Goal: Leave review/rating: Leave review/rating

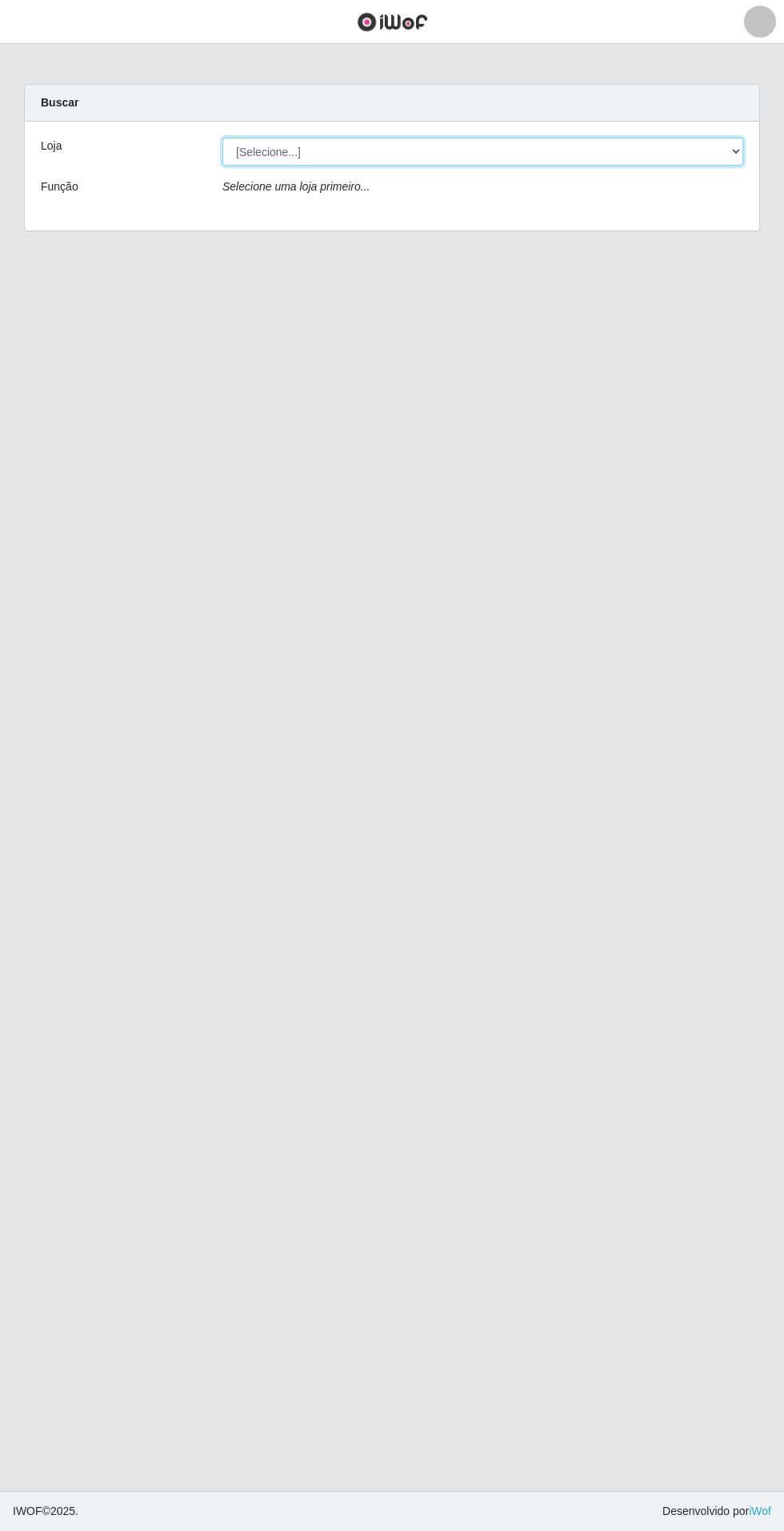
click at [678, 157] on select "[Selecione...] Atacado Vem - Loja 31 [GEOGRAPHIC_DATA]" at bounding box center [482, 151] width 521 height 28
select select "437"
click at [222, 137] on select "[Selecione...] Atacado Vem - Loja 31 [GEOGRAPHIC_DATA]" at bounding box center [482, 151] width 521 height 28
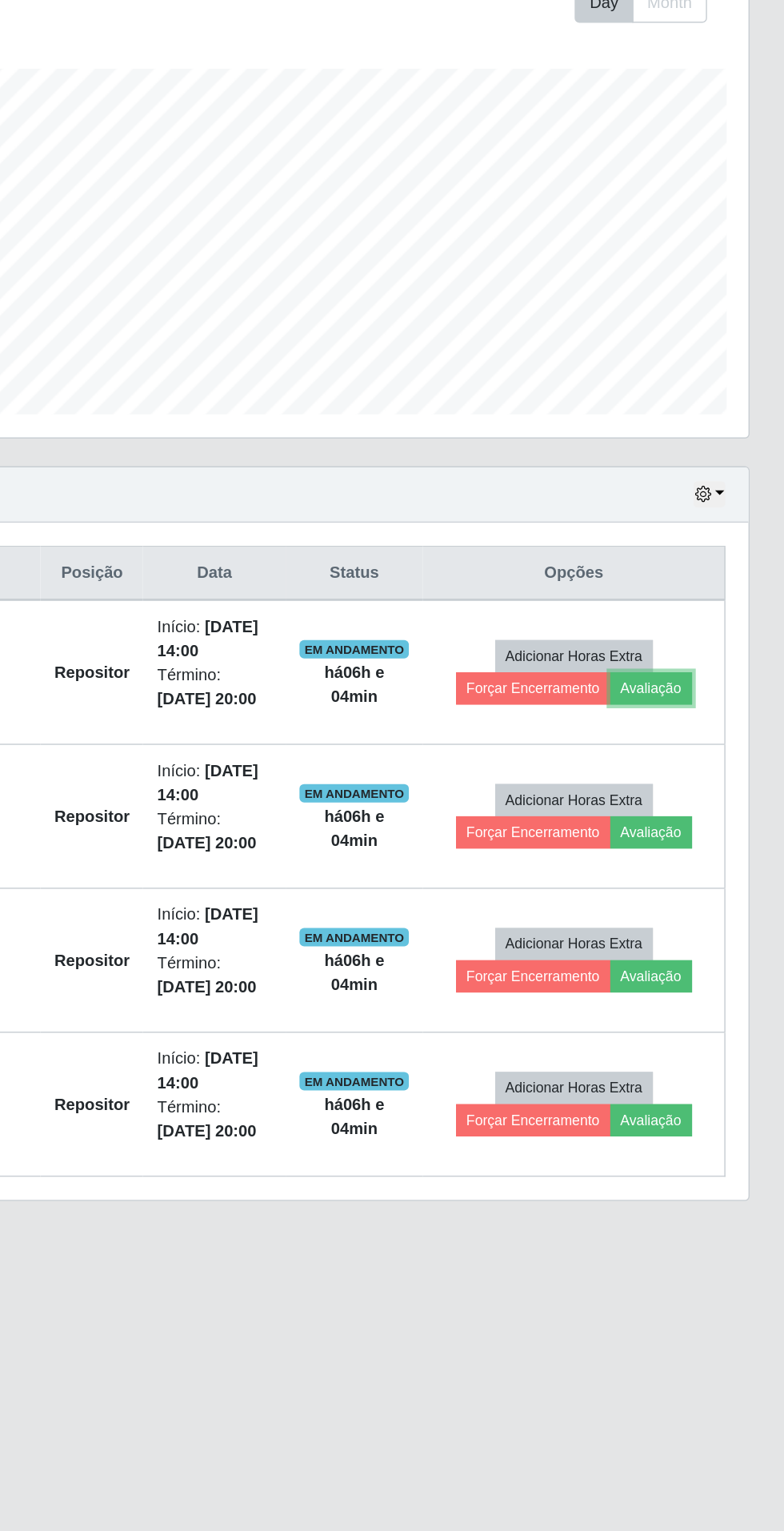
click at [709, 763] on button "Avaliação" at bounding box center [691, 763] width 57 height 23
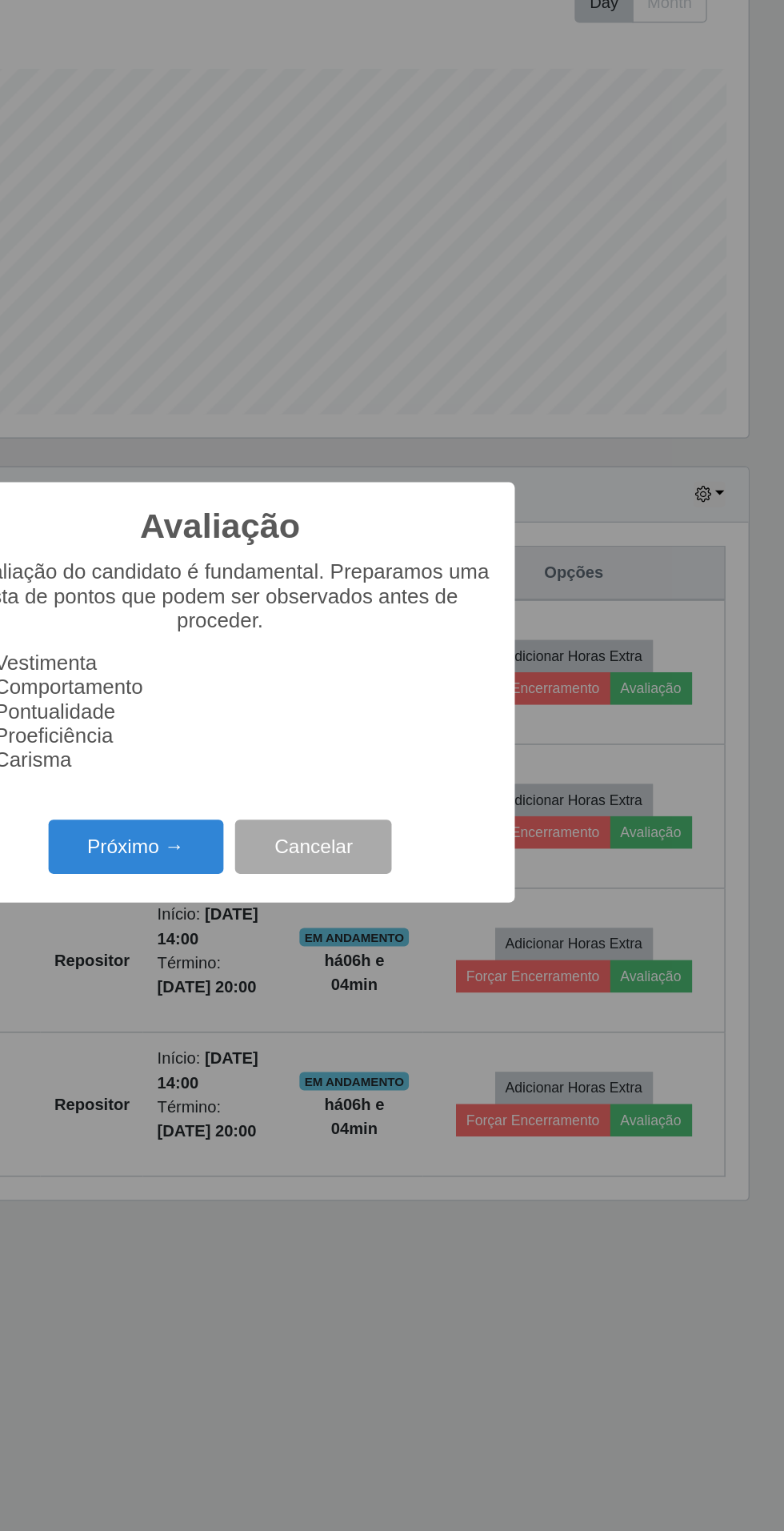
click at [355, 875] on button "Próximo →" at bounding box center [333, 872] width 122 height 38
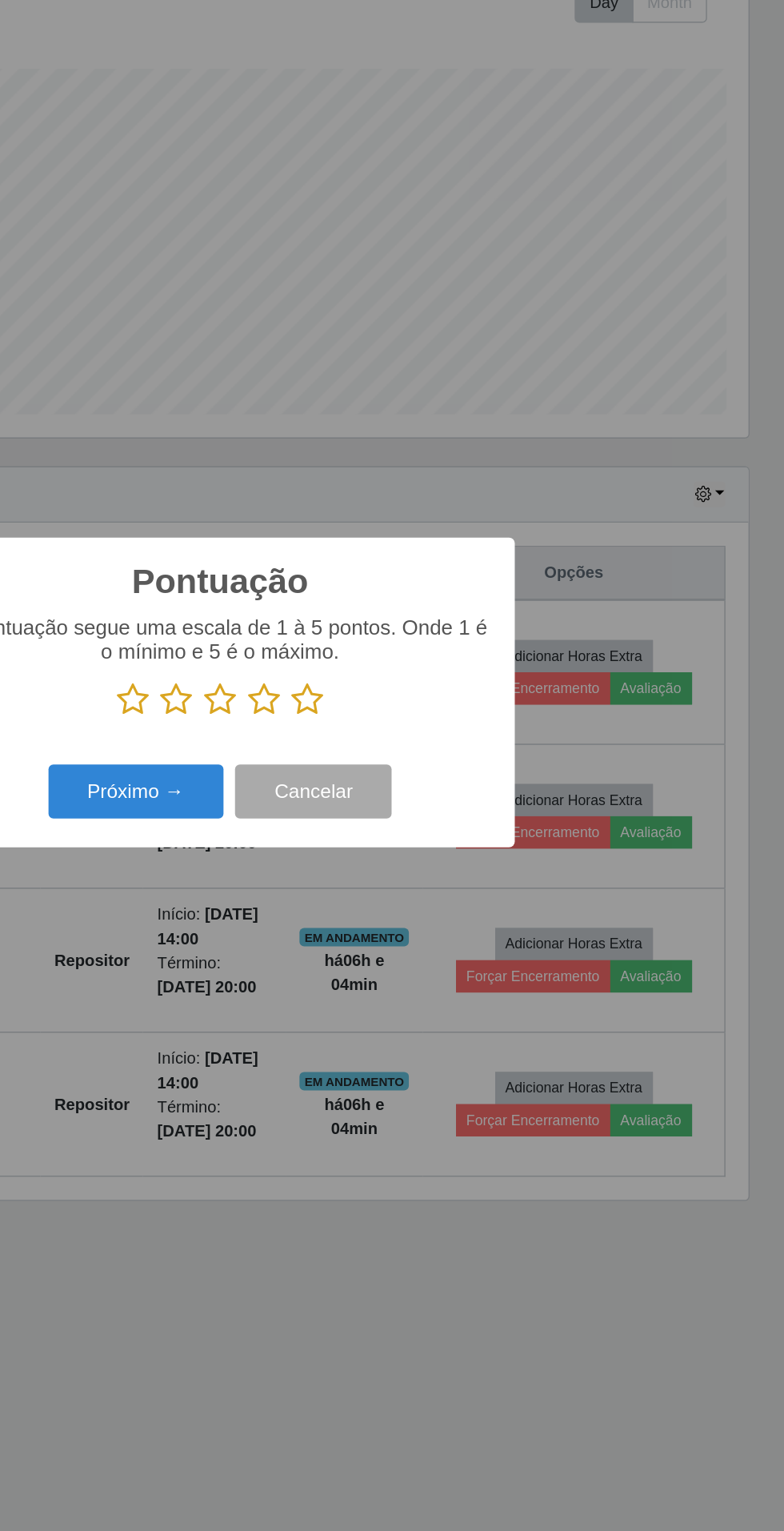
click at [462, 769] on icon at bounding box center [453, 770] width 23 height 24
click at [442, 783] on input "radio" at bounding box center [442, 783] width 0 height 0
click at [377, 839] on button "Próximo →" at bounding box center [333, 835] width 122 height 38
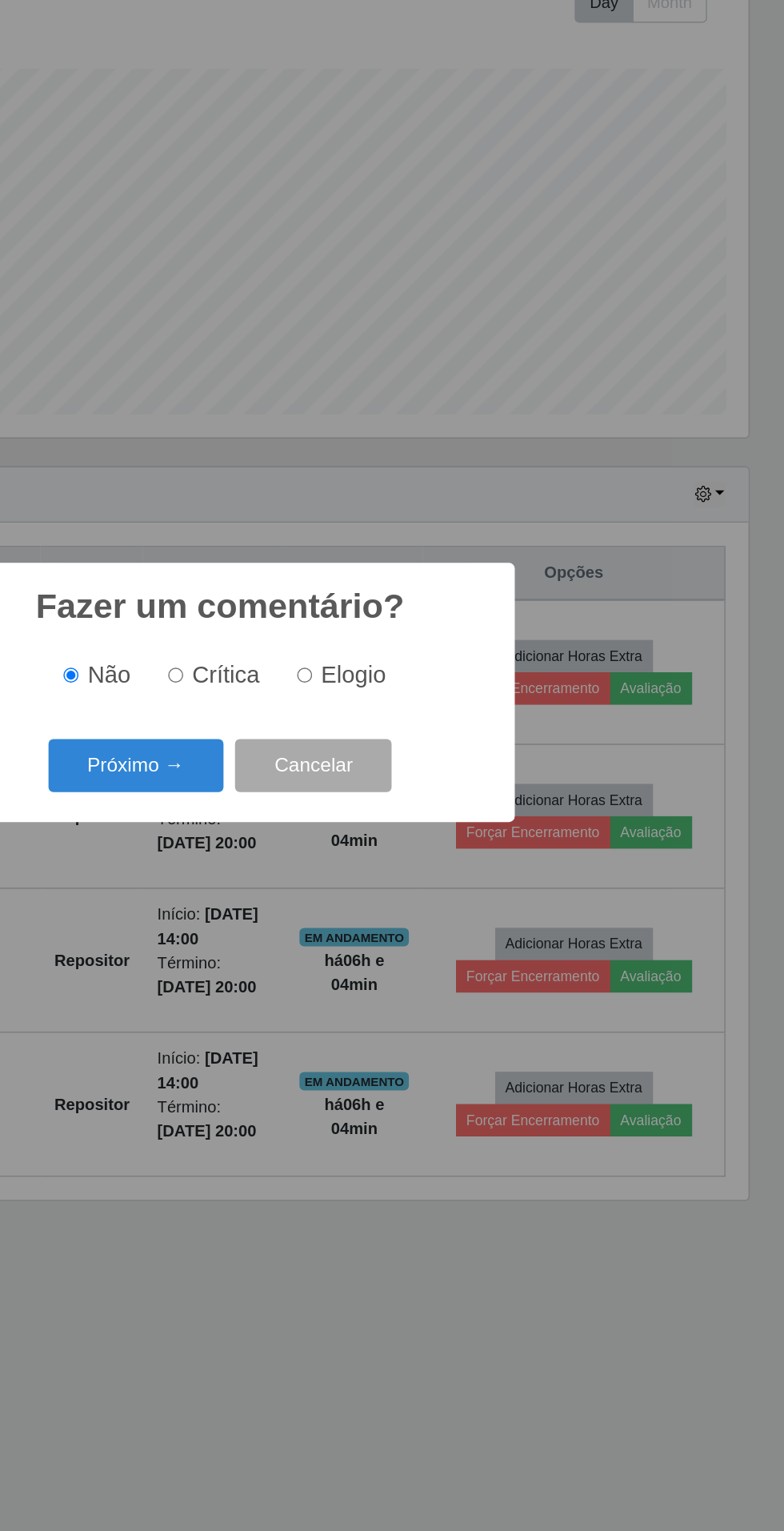
click at [367, 823] on button "Próximo →" at bounding box center [333, 817] width 122 height 38
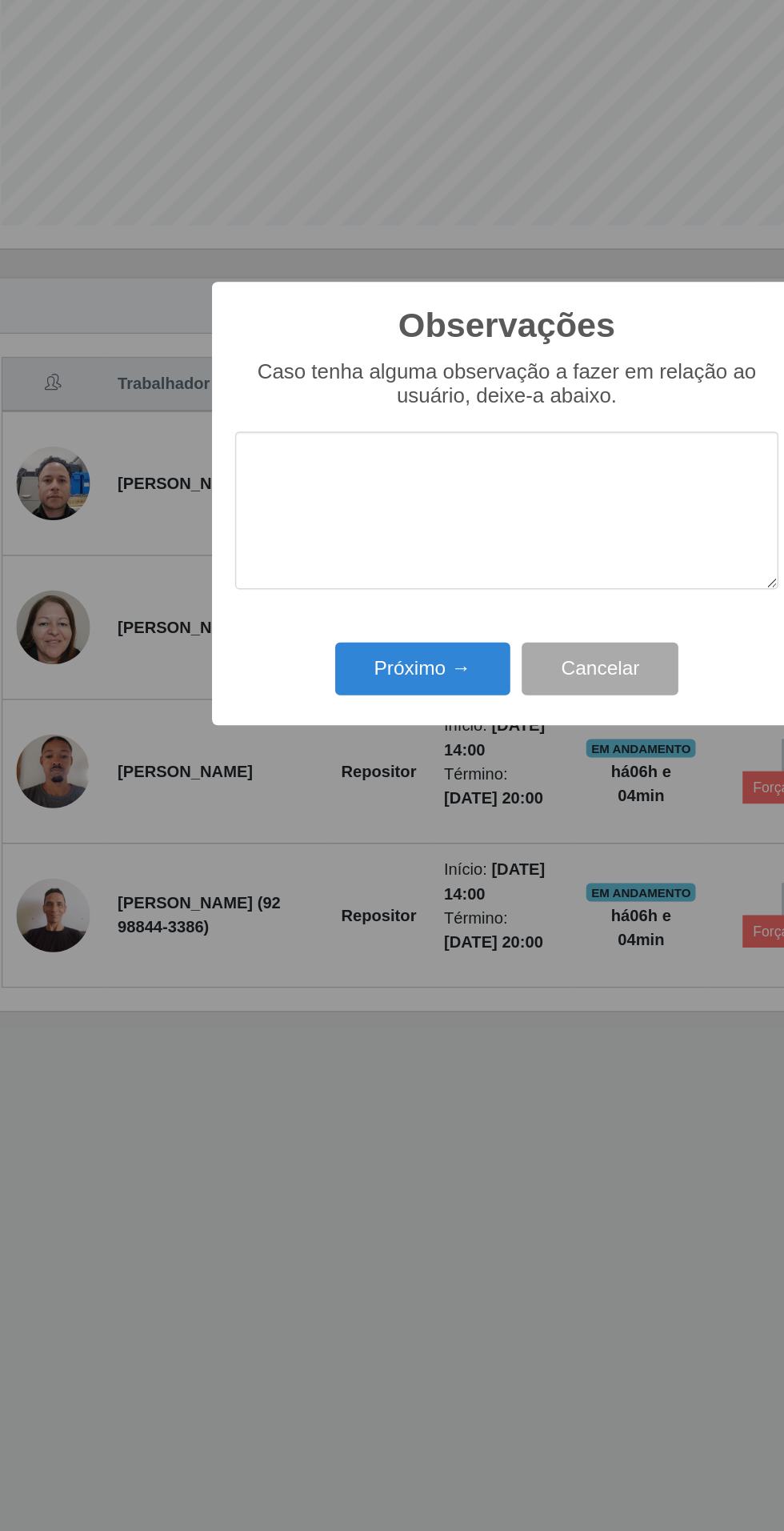
click at [157, 1018] on div "Observações × Caso tenha alguma observação a fazer em relação ao usuário, deixe…" at bounding box center [392, 766] width 784 height 1531
click at [330, 894] on button "Próximo →" at bounding box center [333, 881] width 122 height 38
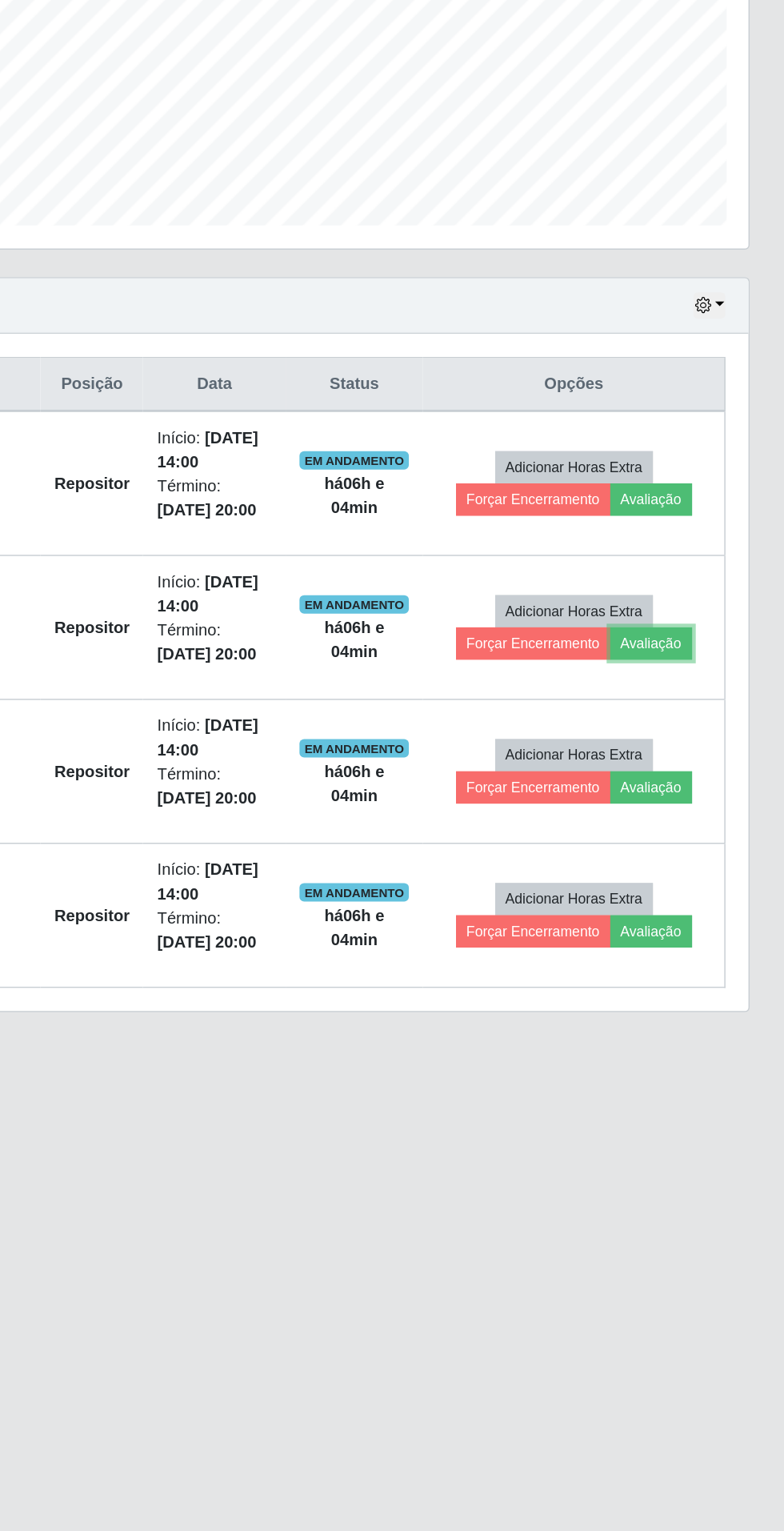
click at [697, 859] on button "Avaliação" at bounding box center [691, 863] width 57 height 23
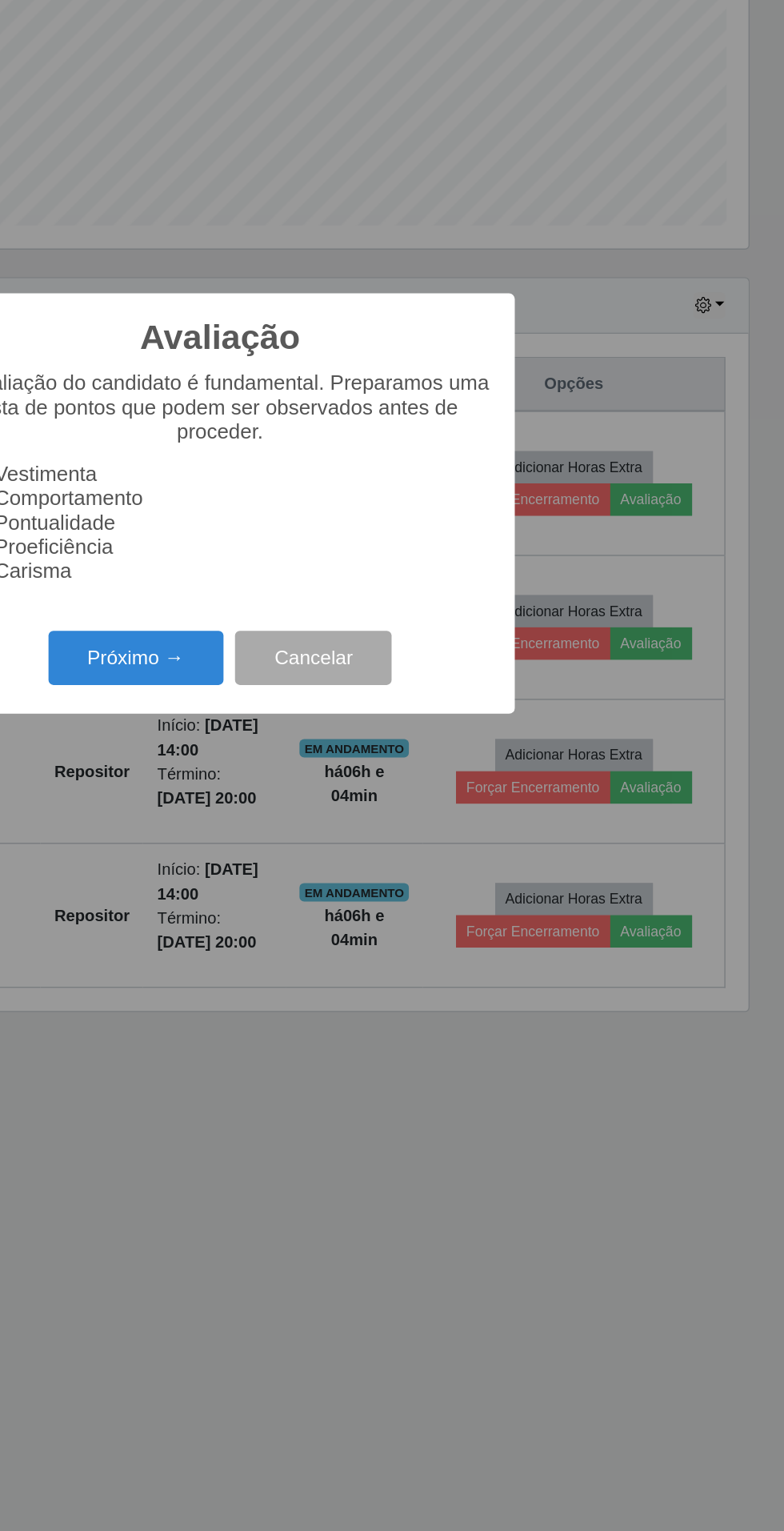
click at [344, 872] on button "Próximo →" at bounding box center [333, 872] width 122 height 38
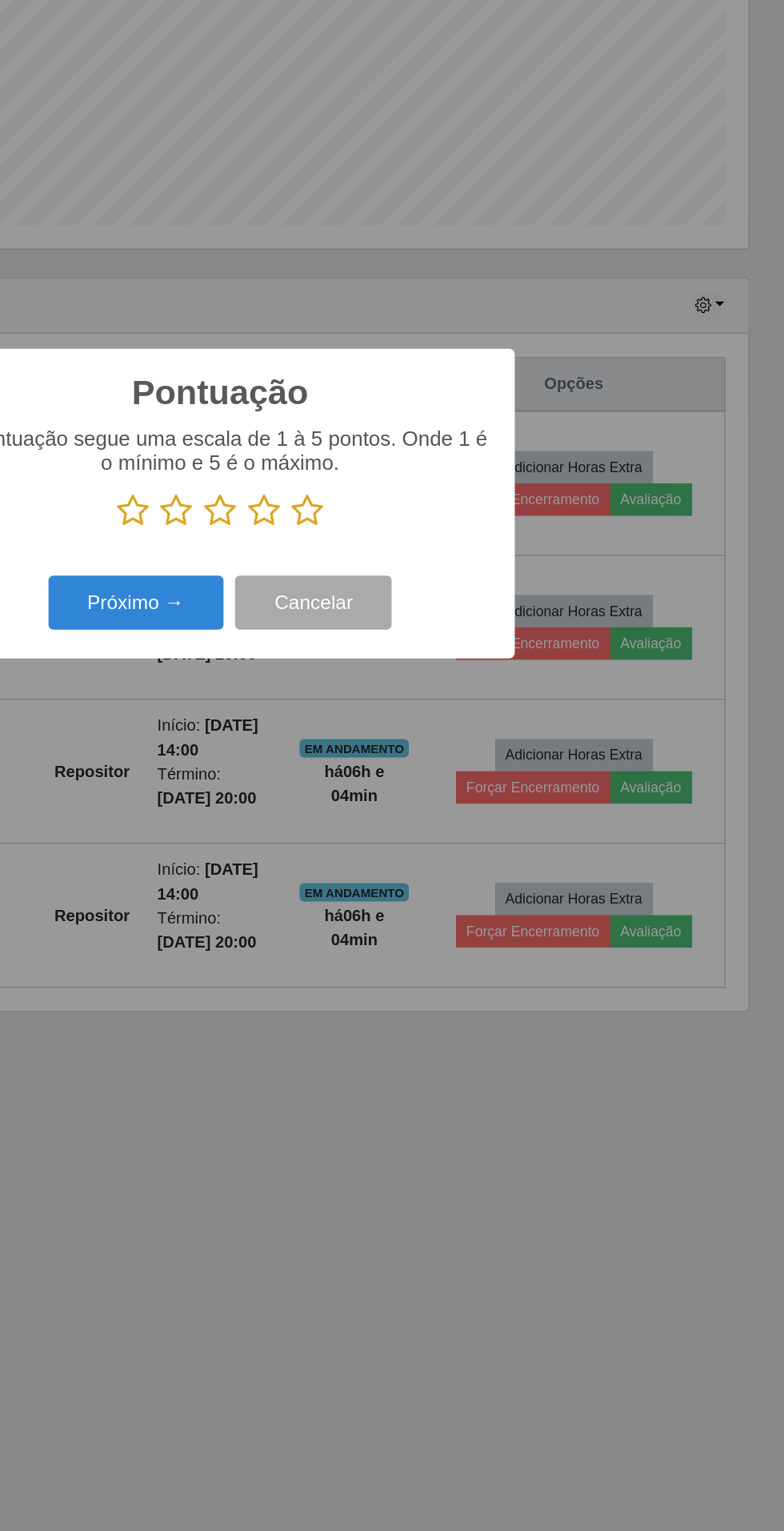
click at [463, 767] on icon at bounding box center [453, 770] width 23 height 24
click at [442, 783] on input "radio" at bounding box center [442, 783] width 0 height 0
click at [354, 842] on button "Próximo →" at bounding box center [333, 835] width 122 height 38
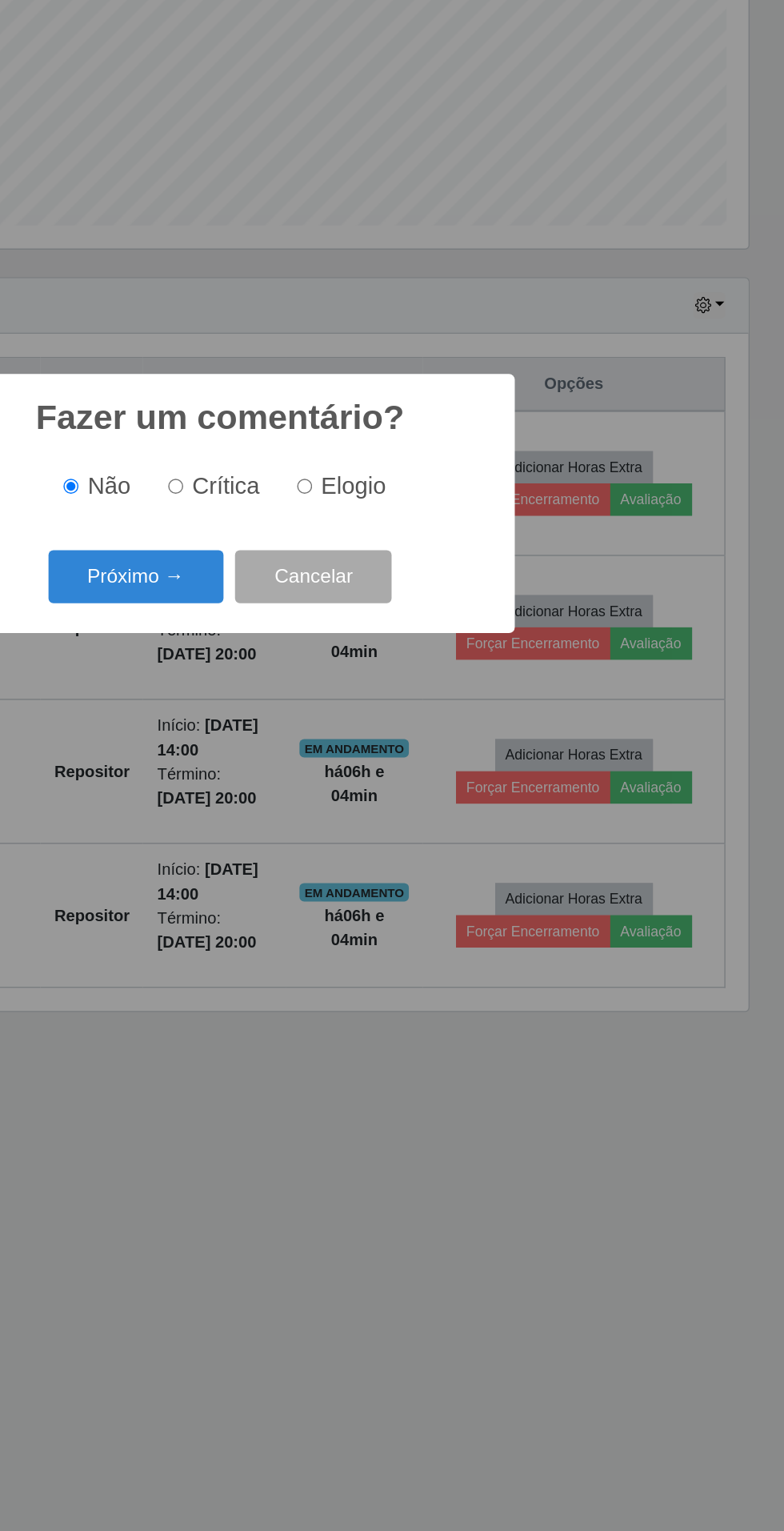
click at [356, 833] on button "Próximo →" at bounding box center [333, 817] width 122 height 38
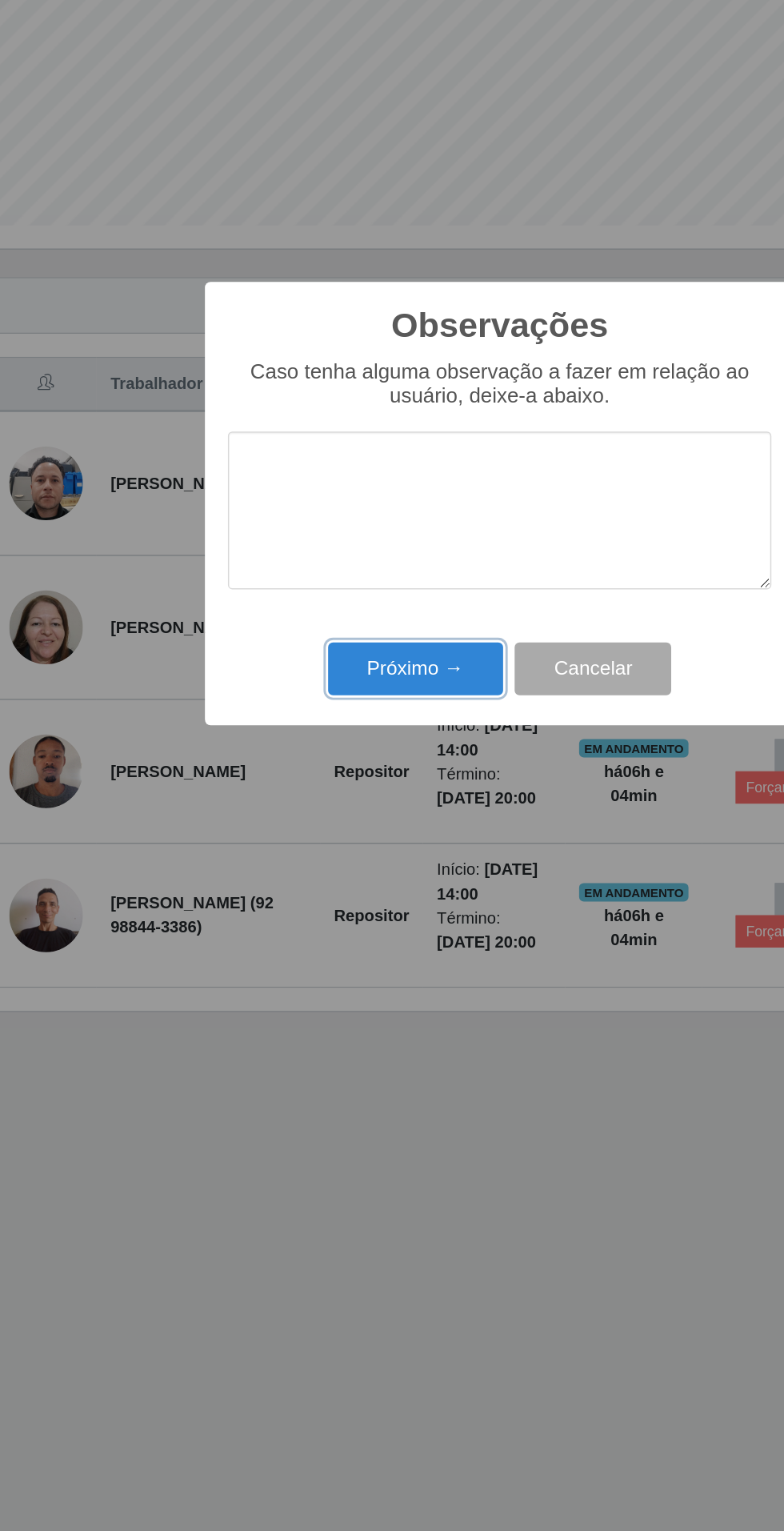
click at [293, 893] on button "Próximo →" at bounding box center [333, 881] width 122 height 38
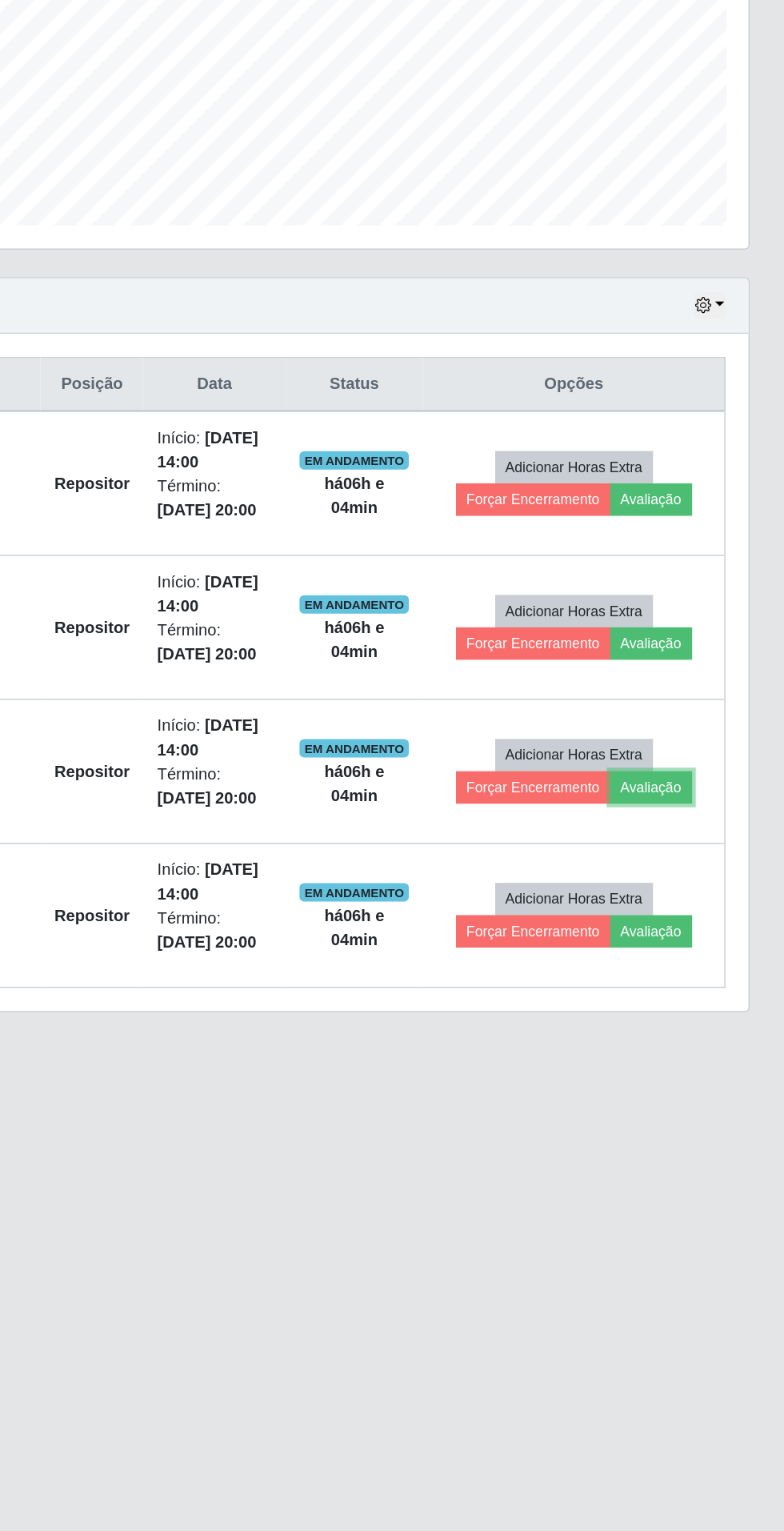
click at [703, 961] on button "Avaliação" at bounding box center [691, 962] width 57 height 23
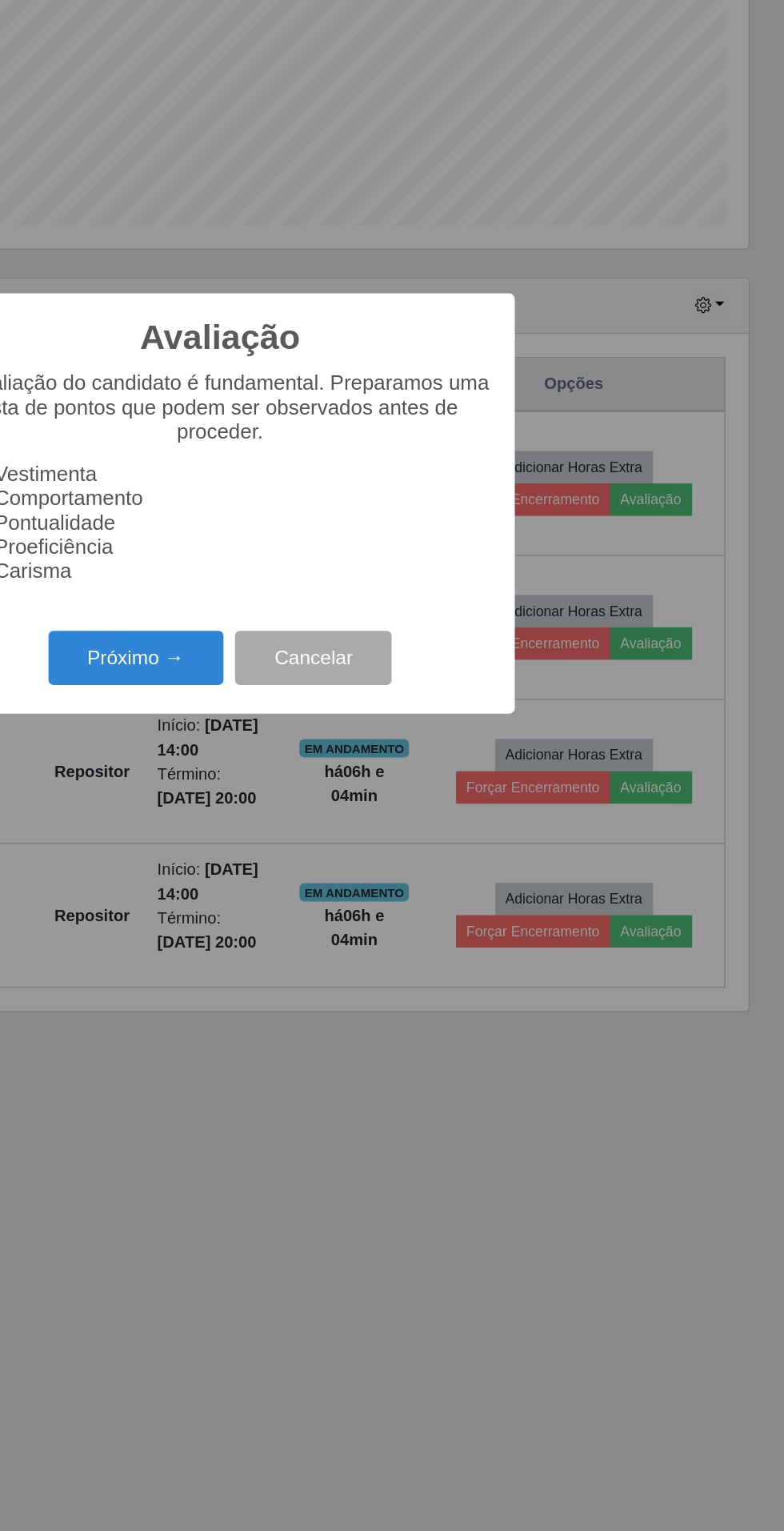
click at [357, 863] on button "Próximo →" at bounding box center [333, 872] width 122 height 38
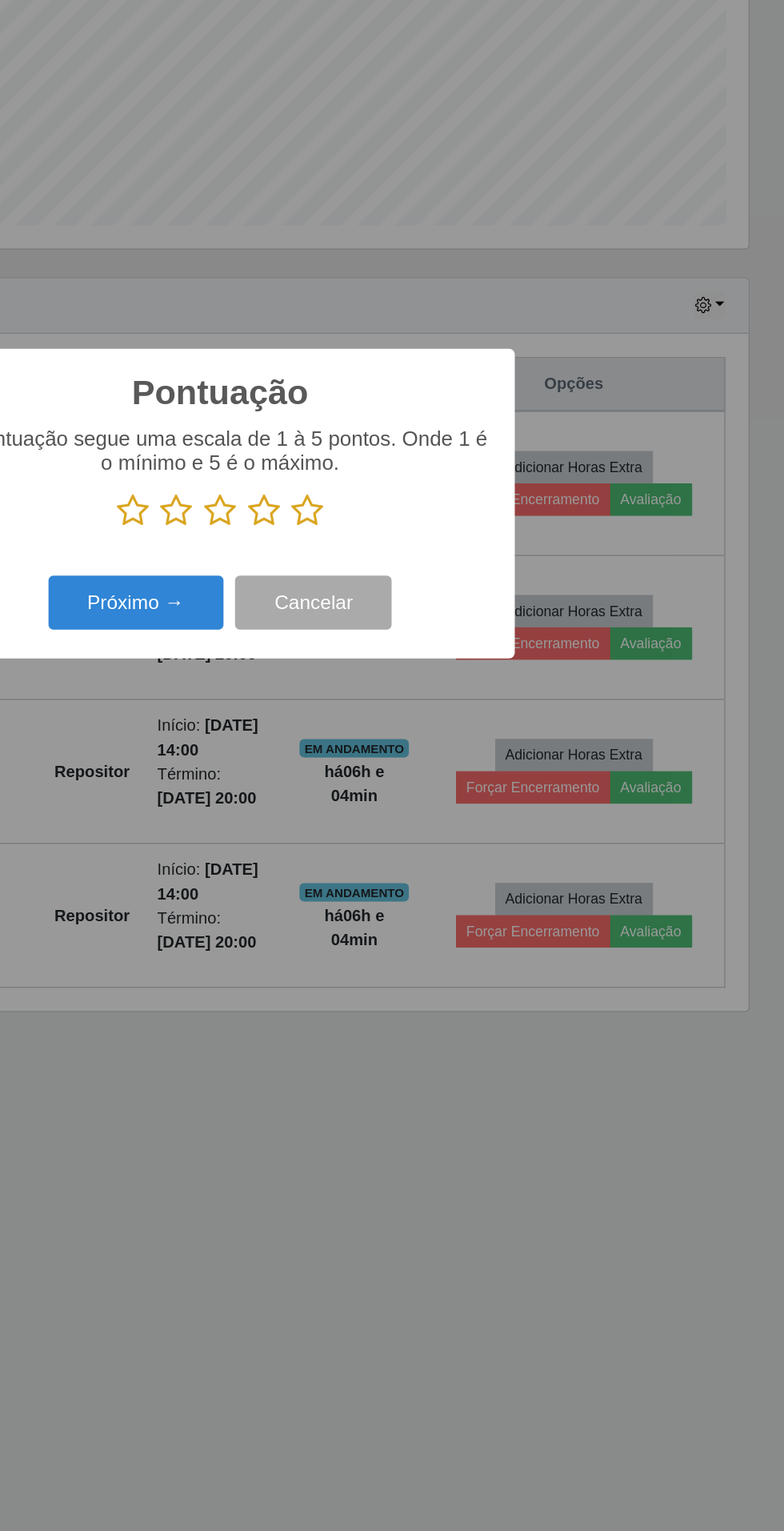
click at [458, 770] on icon at bounding box center [453, 770] width 23 height 24
click at [442, 783] on input "radio" at bounding box center [442, 783] width 0 height 0
click at [355, 842] on button "Próximo →" at bounding box center [333, 835] width 122 height 38
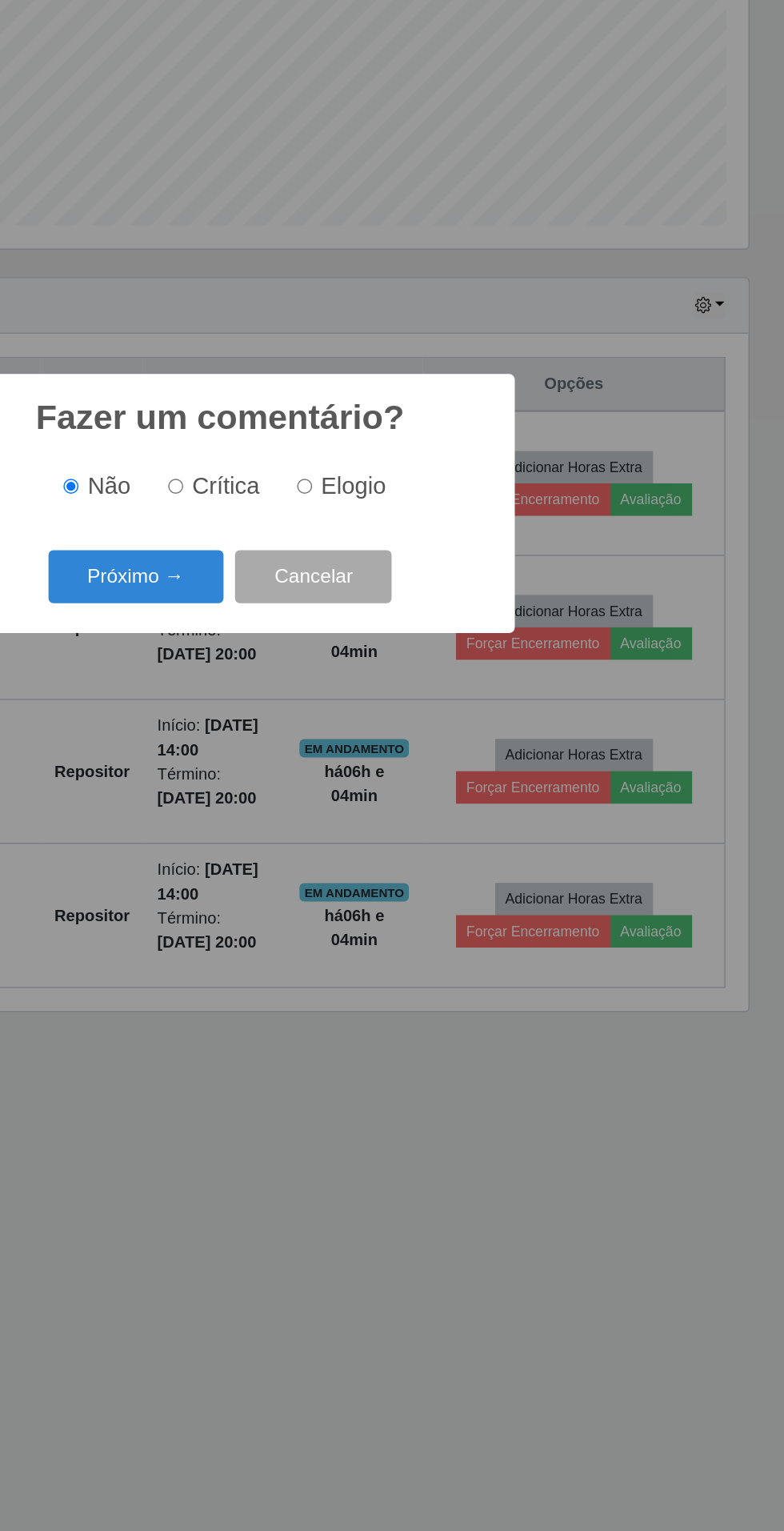
click at [363, 823] on button "Próximo →" at bounding box center [333, 817] width 122 height 38
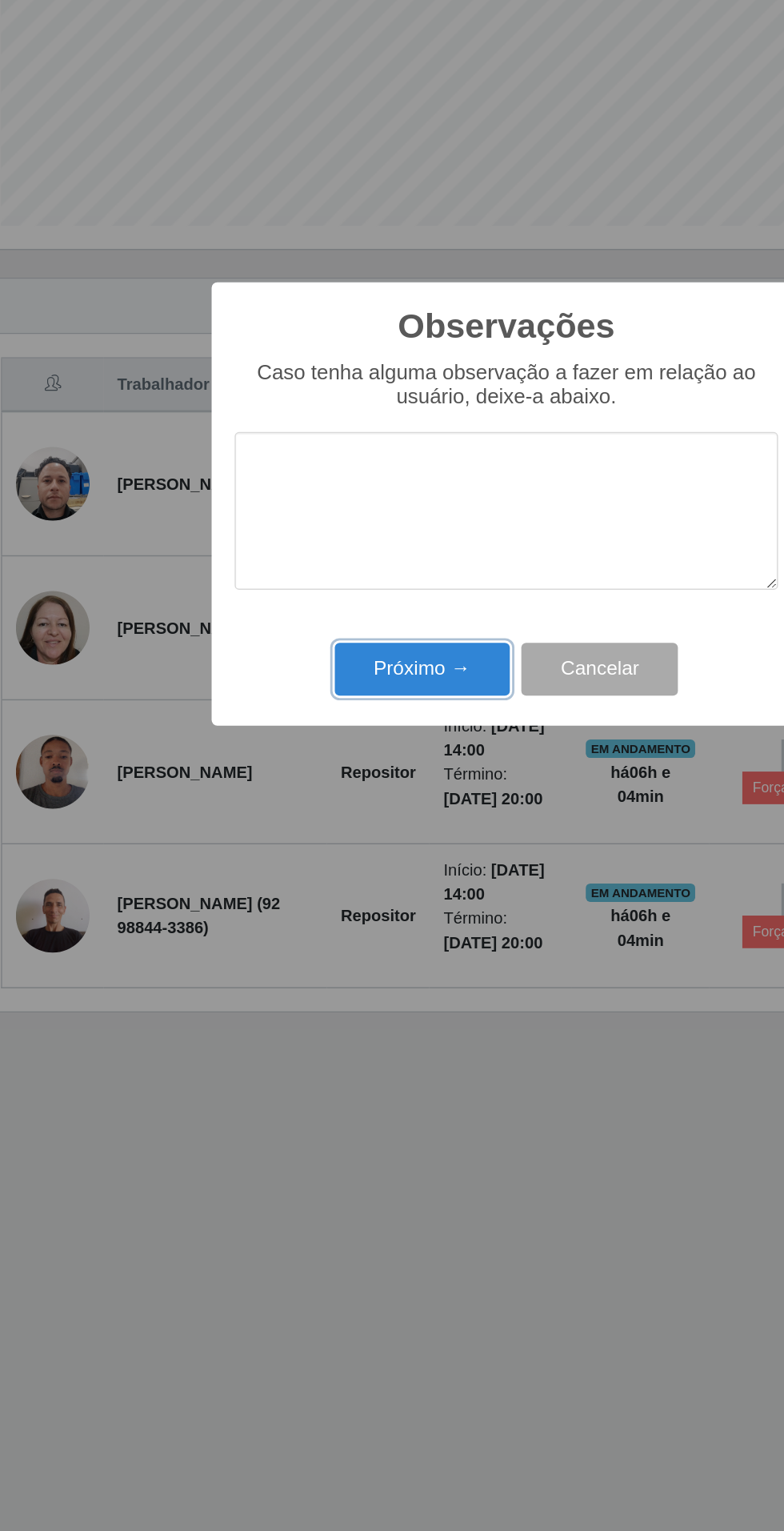
click at [319, 884] on button "Próximo →" at bounding box center [333, 881] width 122 height 38
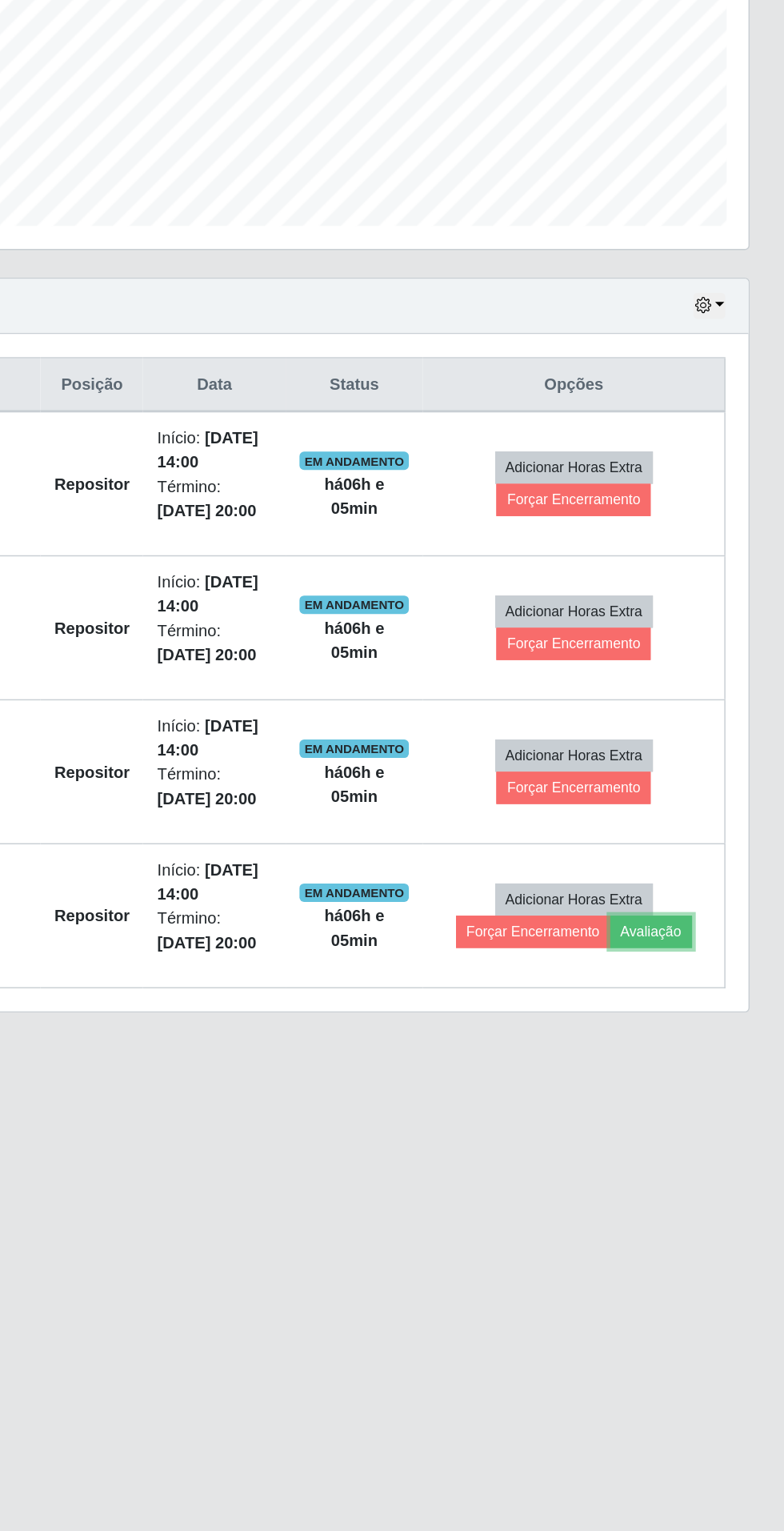
click at [715, 1061] on button "Avaliação" at bounding box center [691, 1063] width 57 height 23
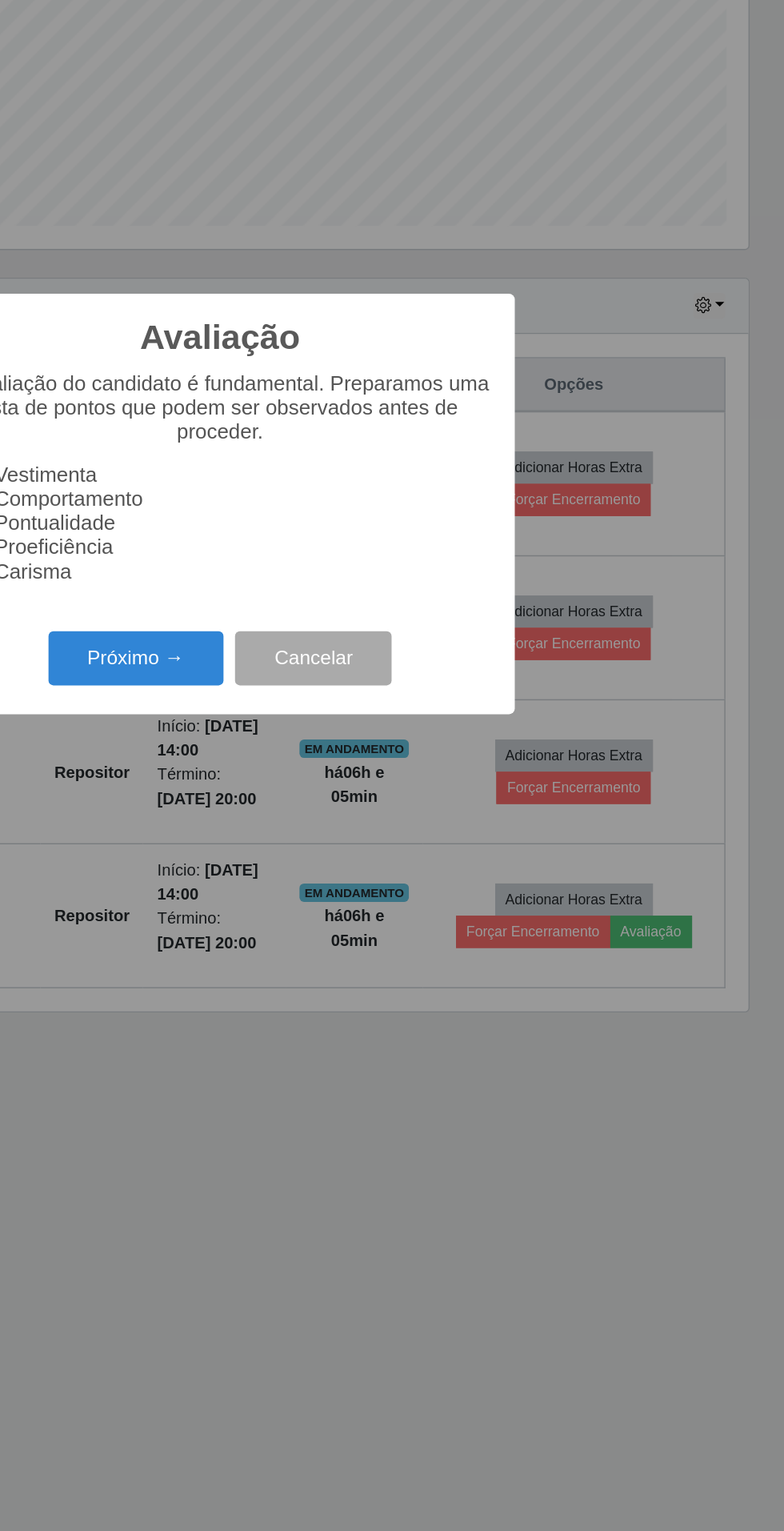
click at [360, 862] on button "Próximo →" at bounding box center [333, 872] width 122 height 38
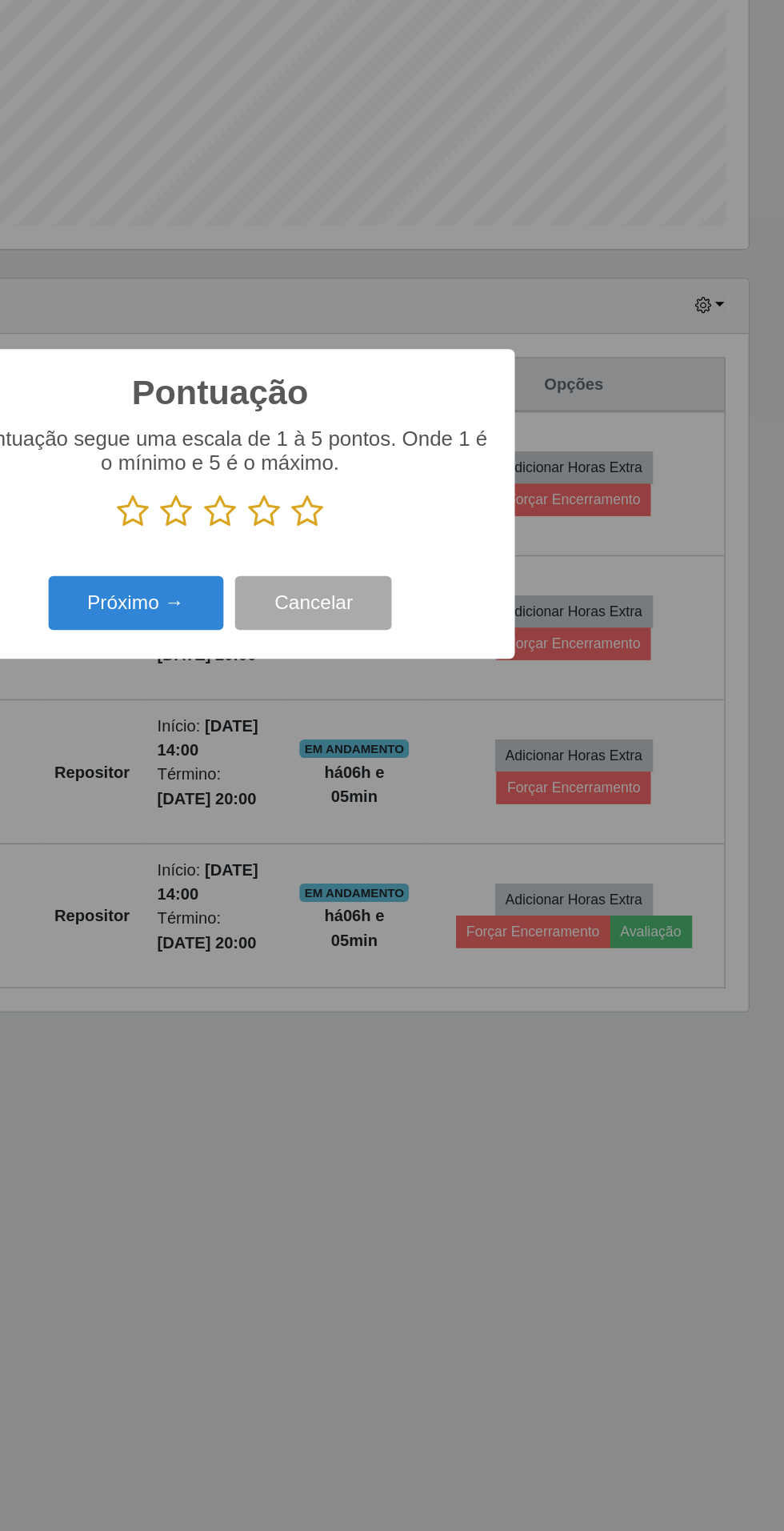
click at [484, 756] on div "A pontuação segue uma escala de 1 à 5 pontos. Onde 1 é o mínimo e 5 é o máximo." at bounding box center [392, 748] width 377 height 70
click at [461, 765] on icon at bounding box center [453, 770] width 23 height 24
click at [442, 783] on input "radio" at bounding box center [442, 783] width 0 height 0
click at [369, 823] on button "Próximo →" at bounding box center [333, 835] width 122 height 38
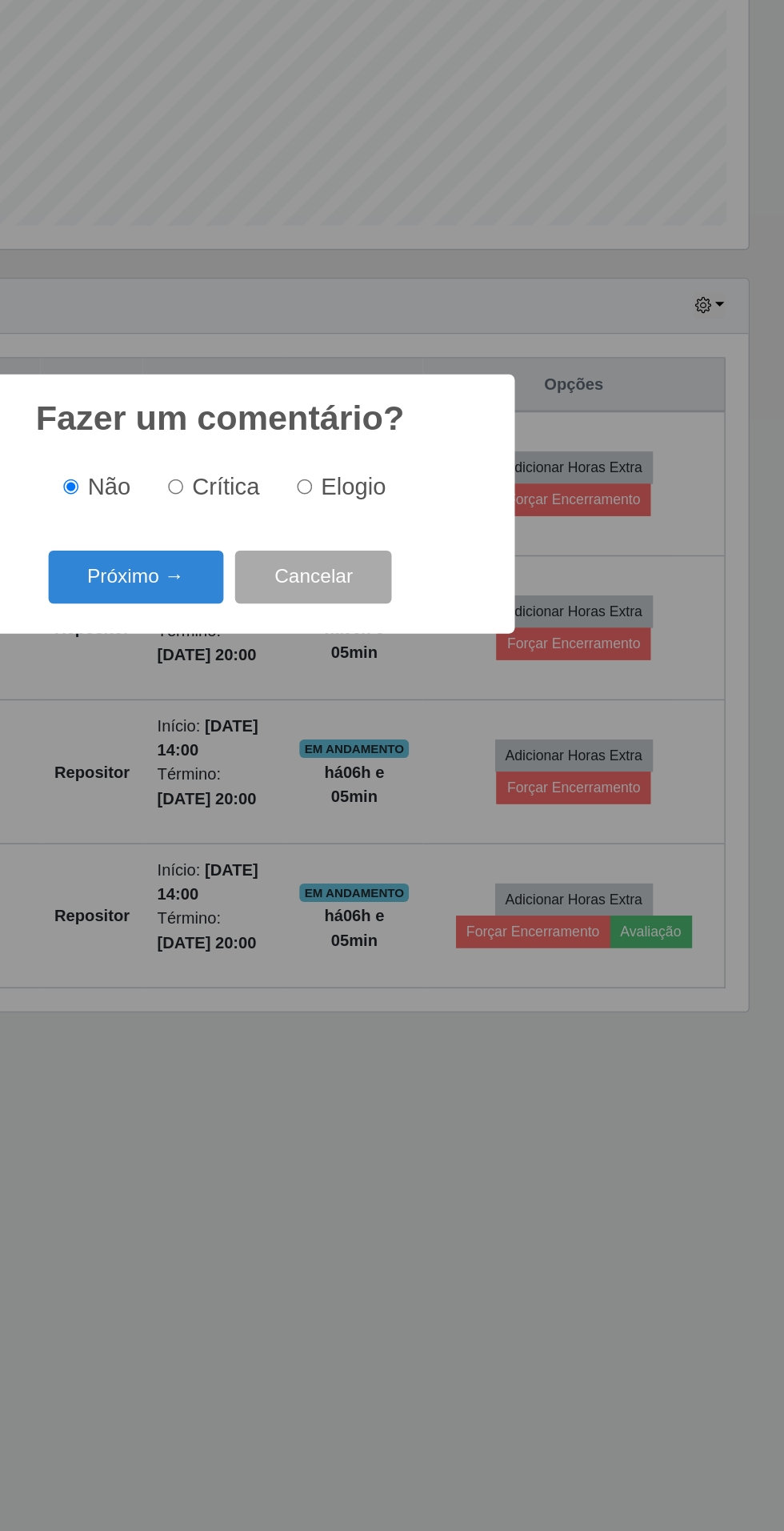
click at [350, 827] on button "Próximo →" at bounding box center [333, 817] width 122 height 38
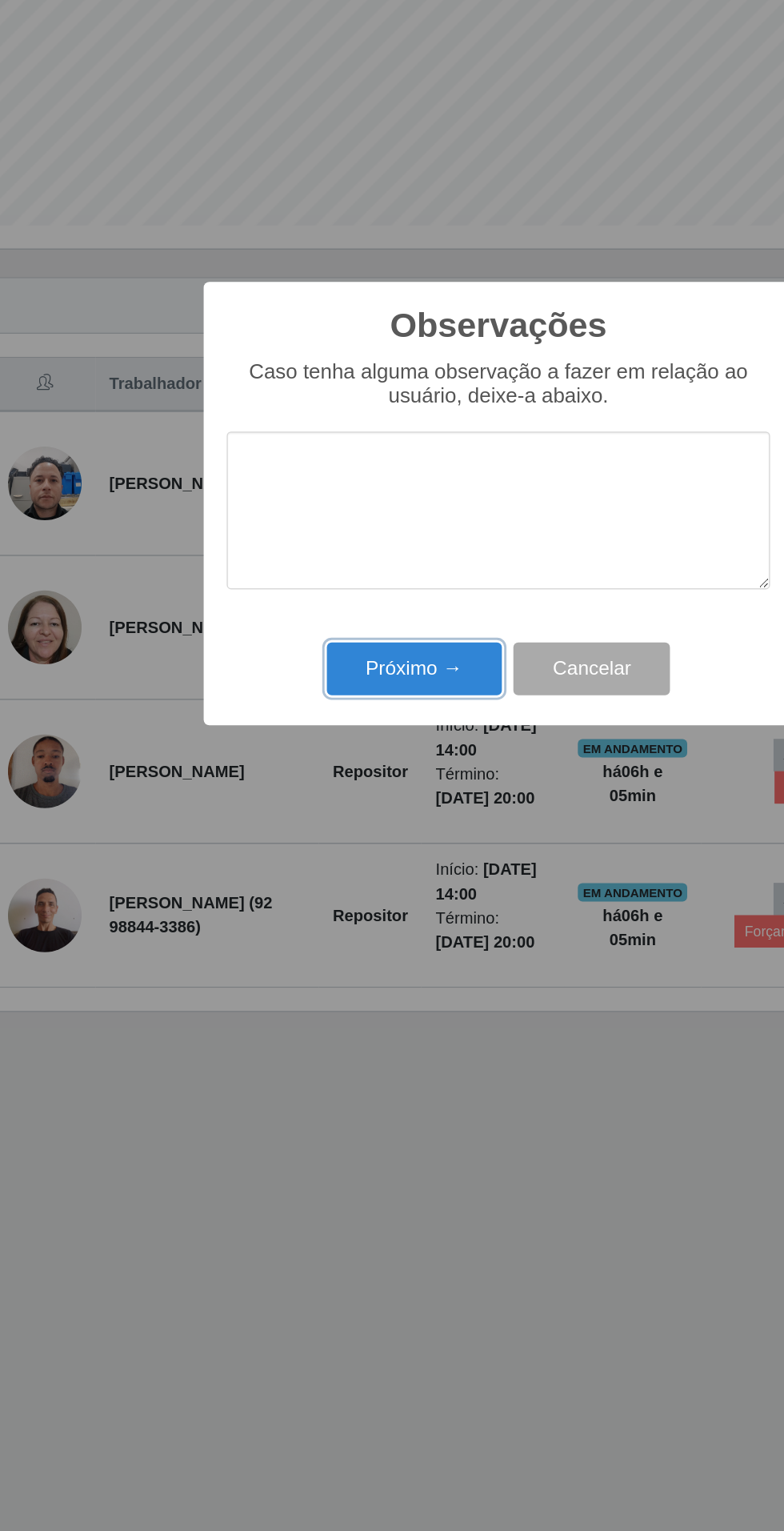
click at [313, 890] on button "Próximo →" at bounding box center [333, 881] width 122 height 38
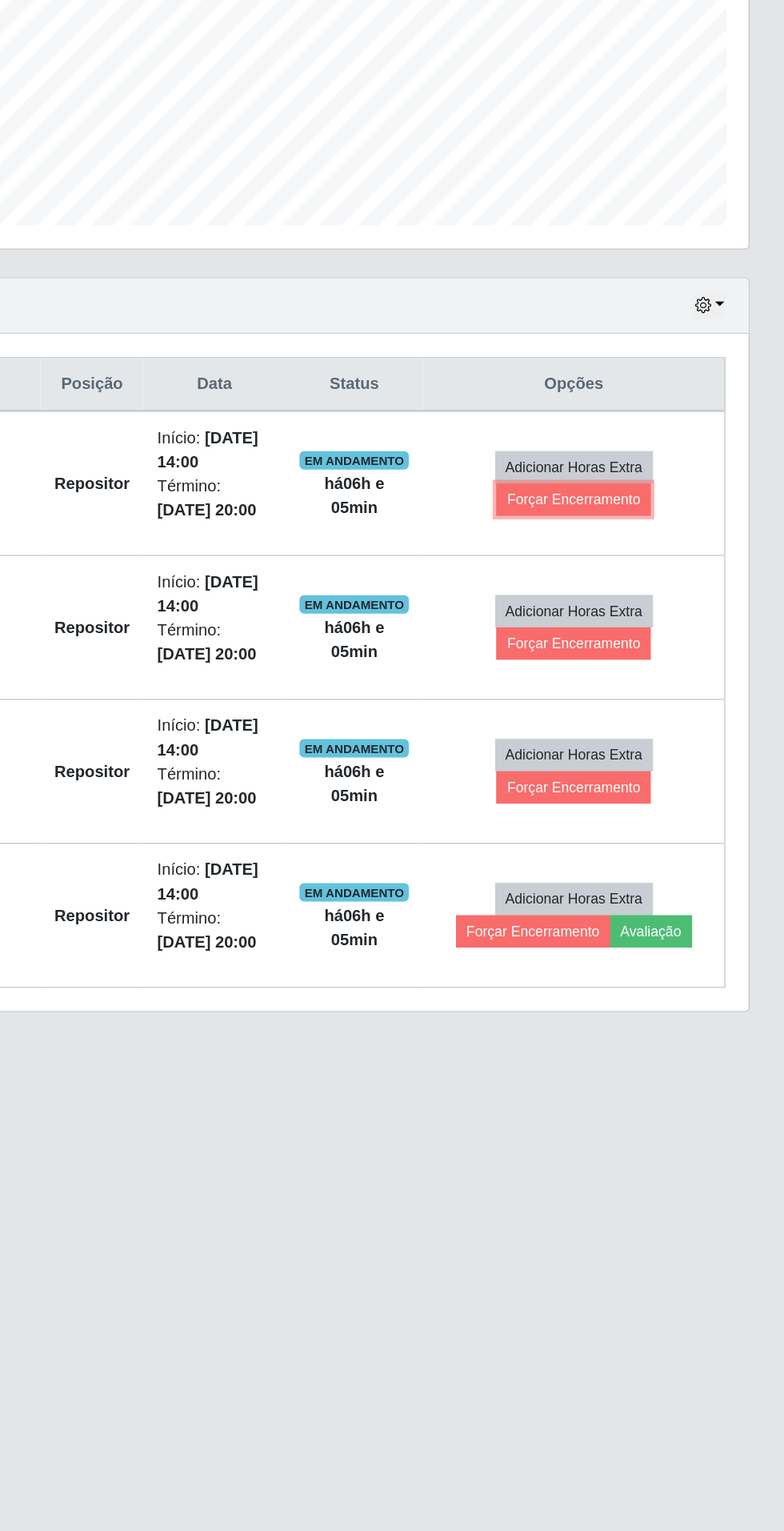
click at [662, 760] on button "Forçar Encerramento" at bounding box center [636, 763] width 107 height 23
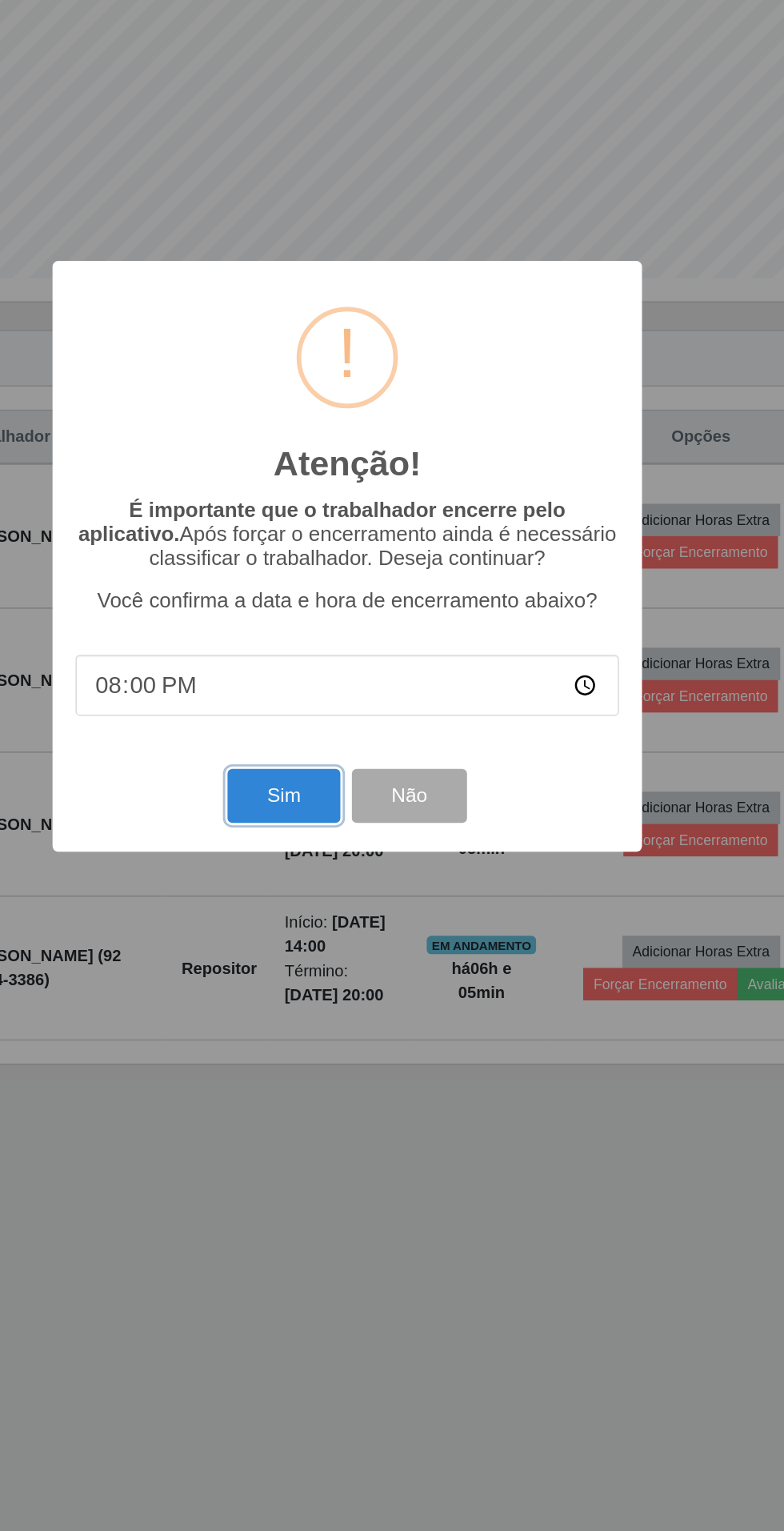
click at [353, 933] on button "Sim" at bounding box center [347, 932] width 78 height 38
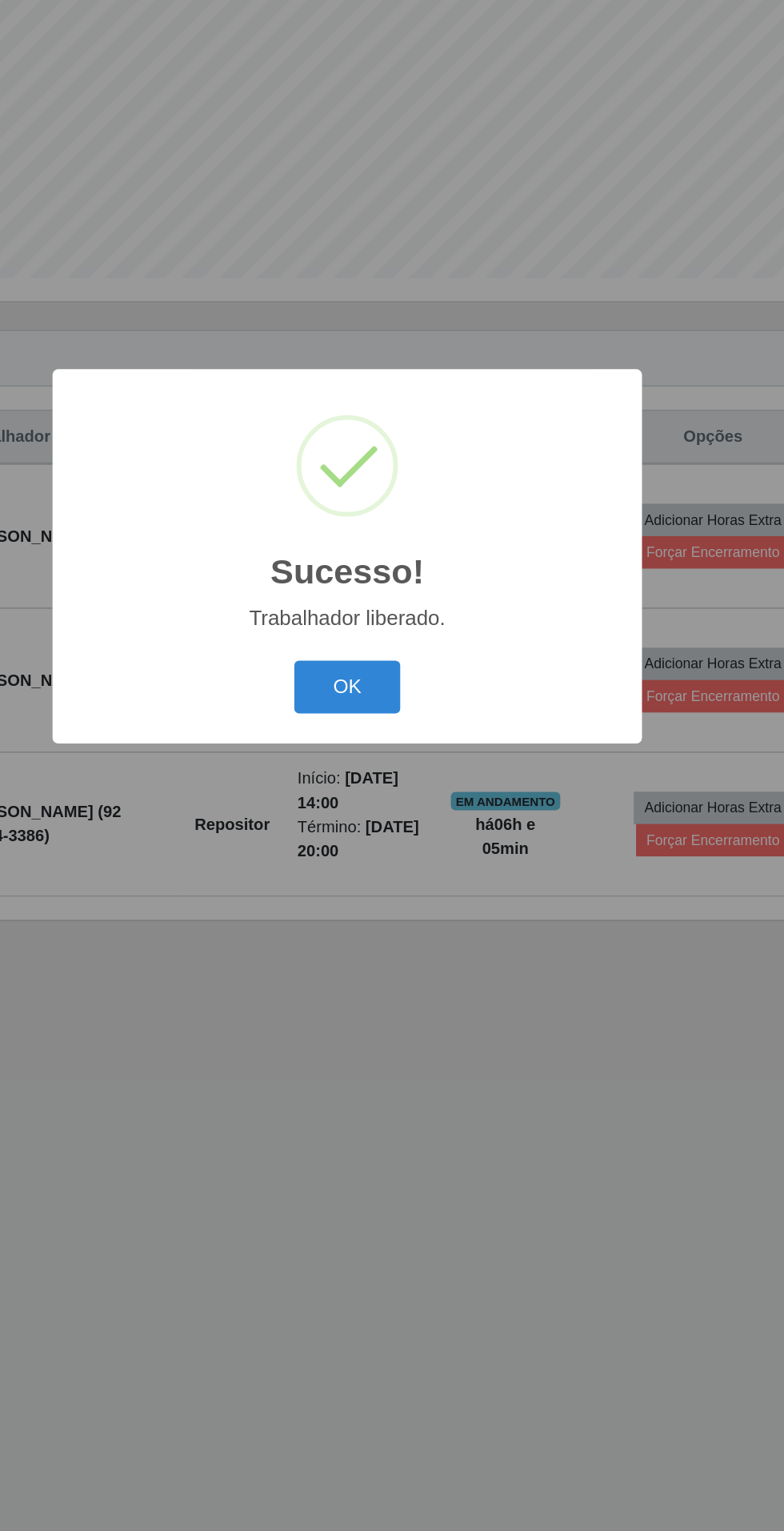
click at [396, 859] on button "OK" at bounding box center [392, 856] width 75 height 38
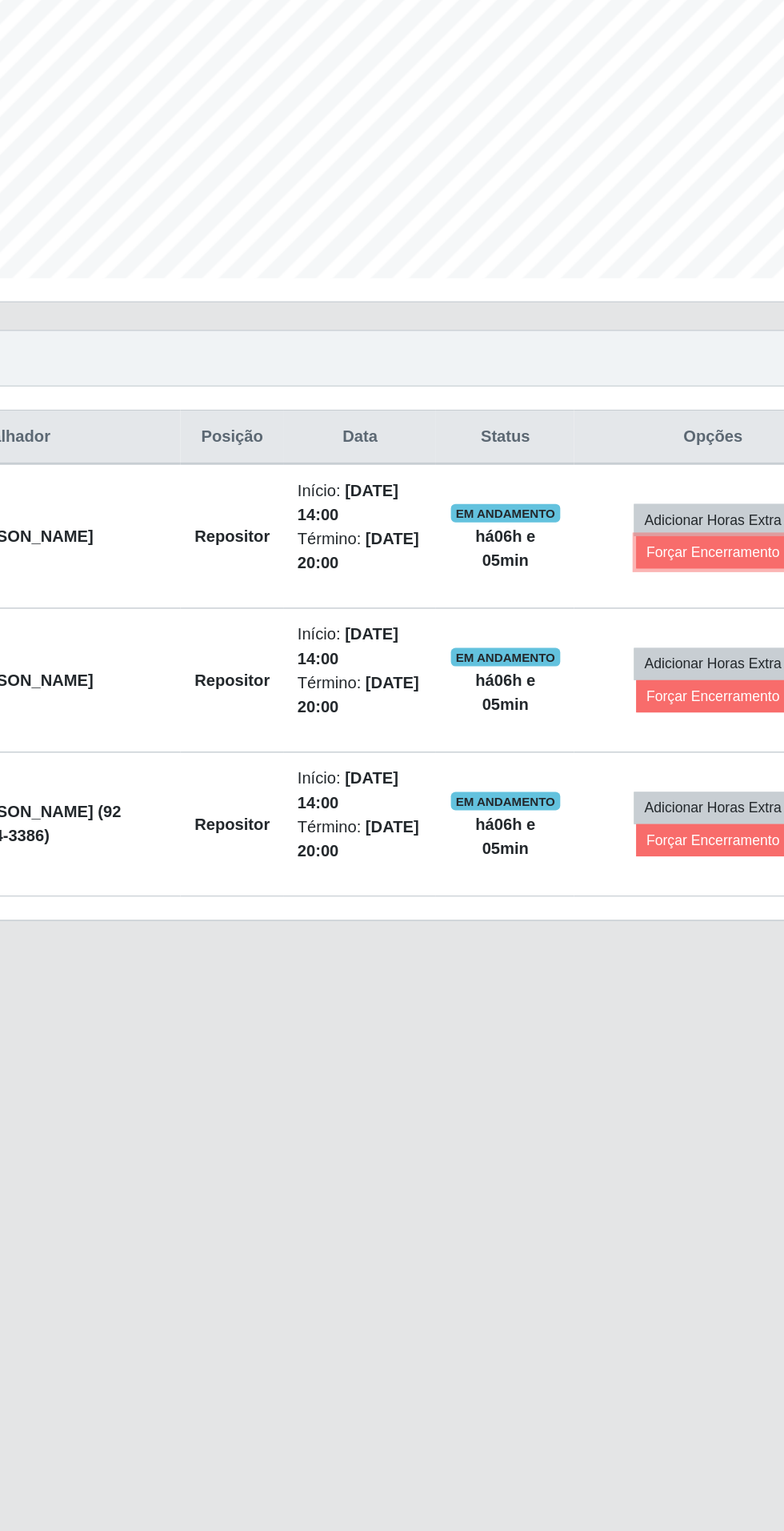
click at [644, 766] on button "Forçar Encerramento" at bounding box center [646, 763] width 107 height 23
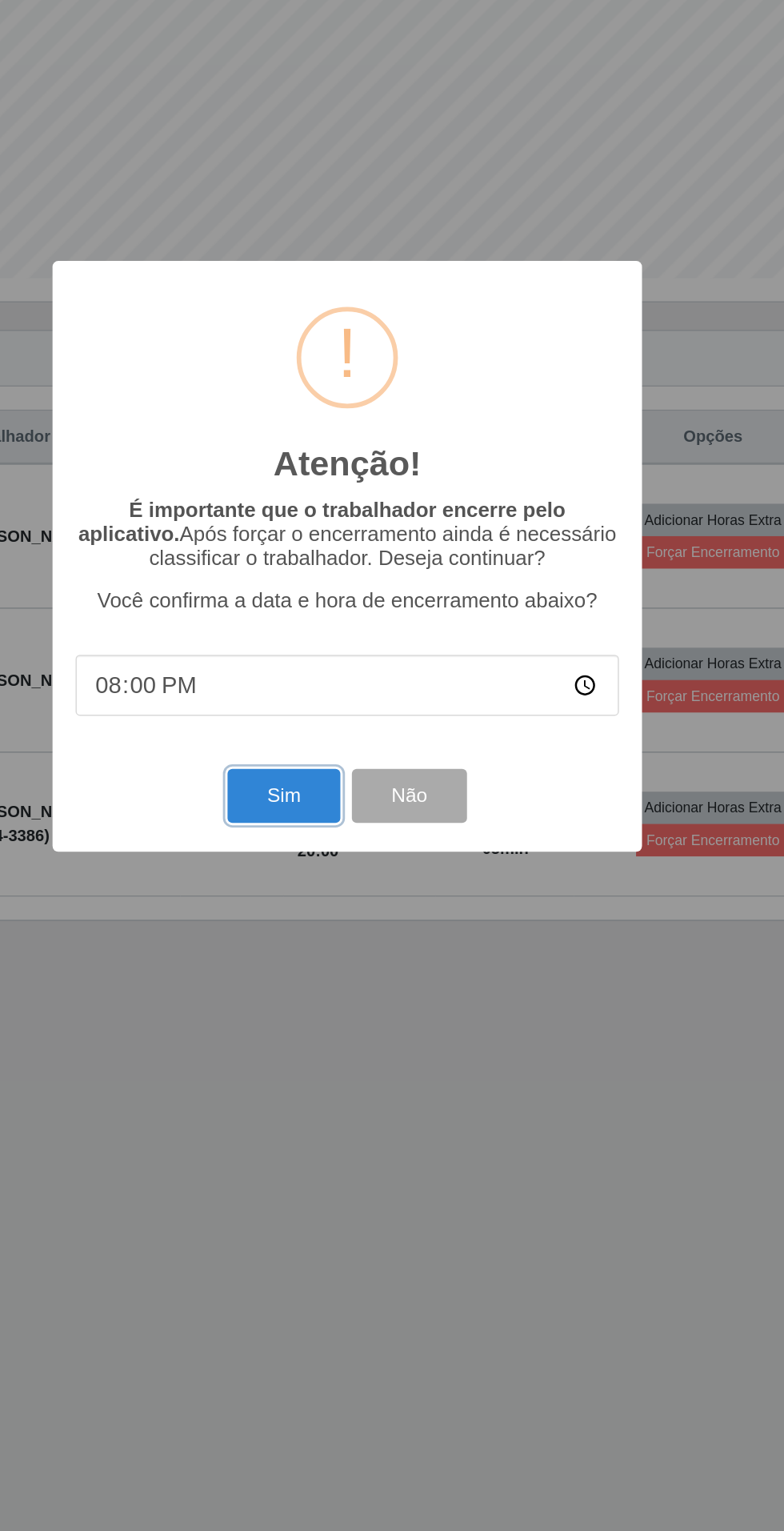
click at [349, 933] on button "Sim" at bounding box center [347, 932] width 78 height 38
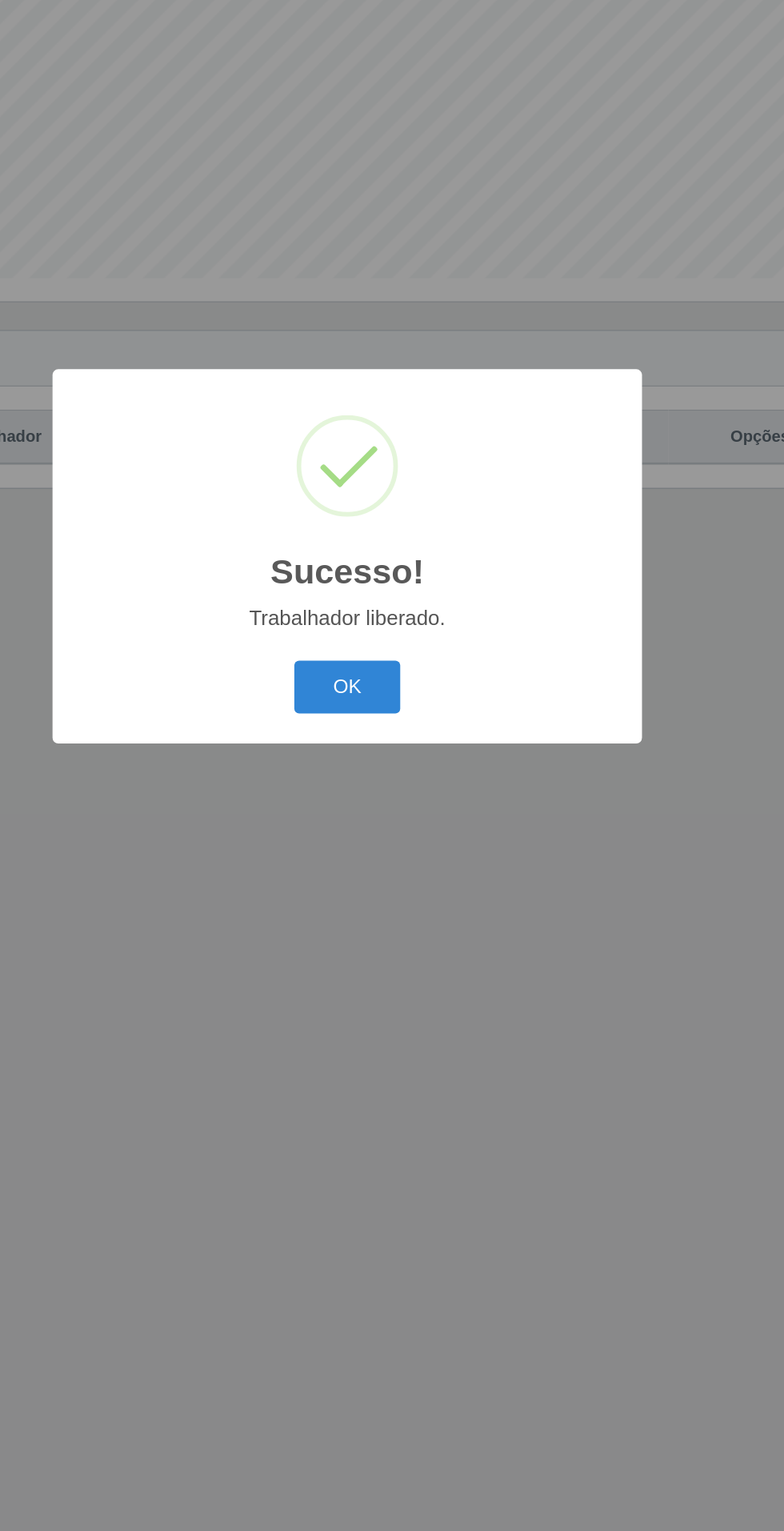
click at [408, 858] on button "OK" at bounding box center [392, 856] width 75 height 38
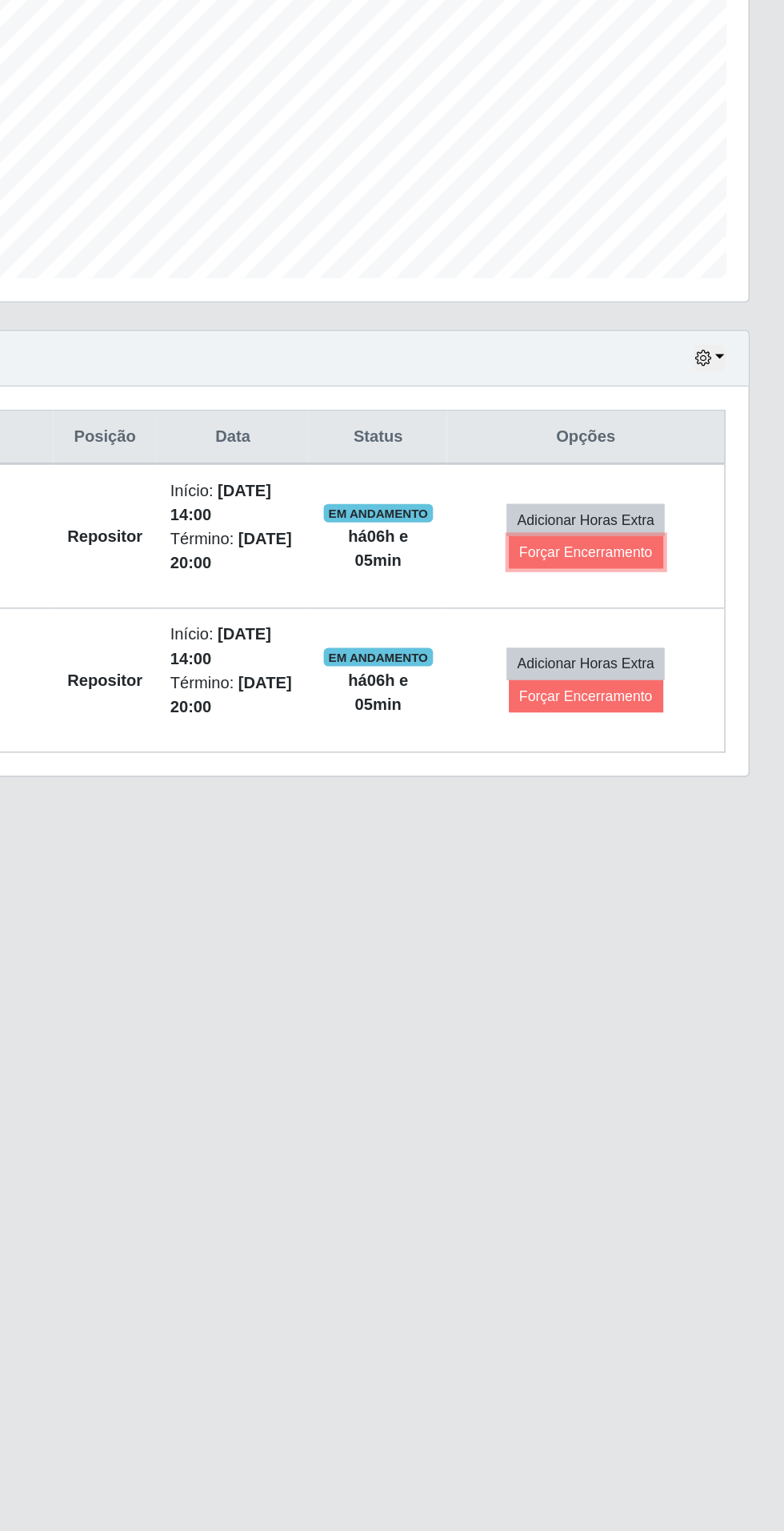
click at [669, 766] on button "Forçar Encerramento" at bounding box center [646, 763] width 107 height 23
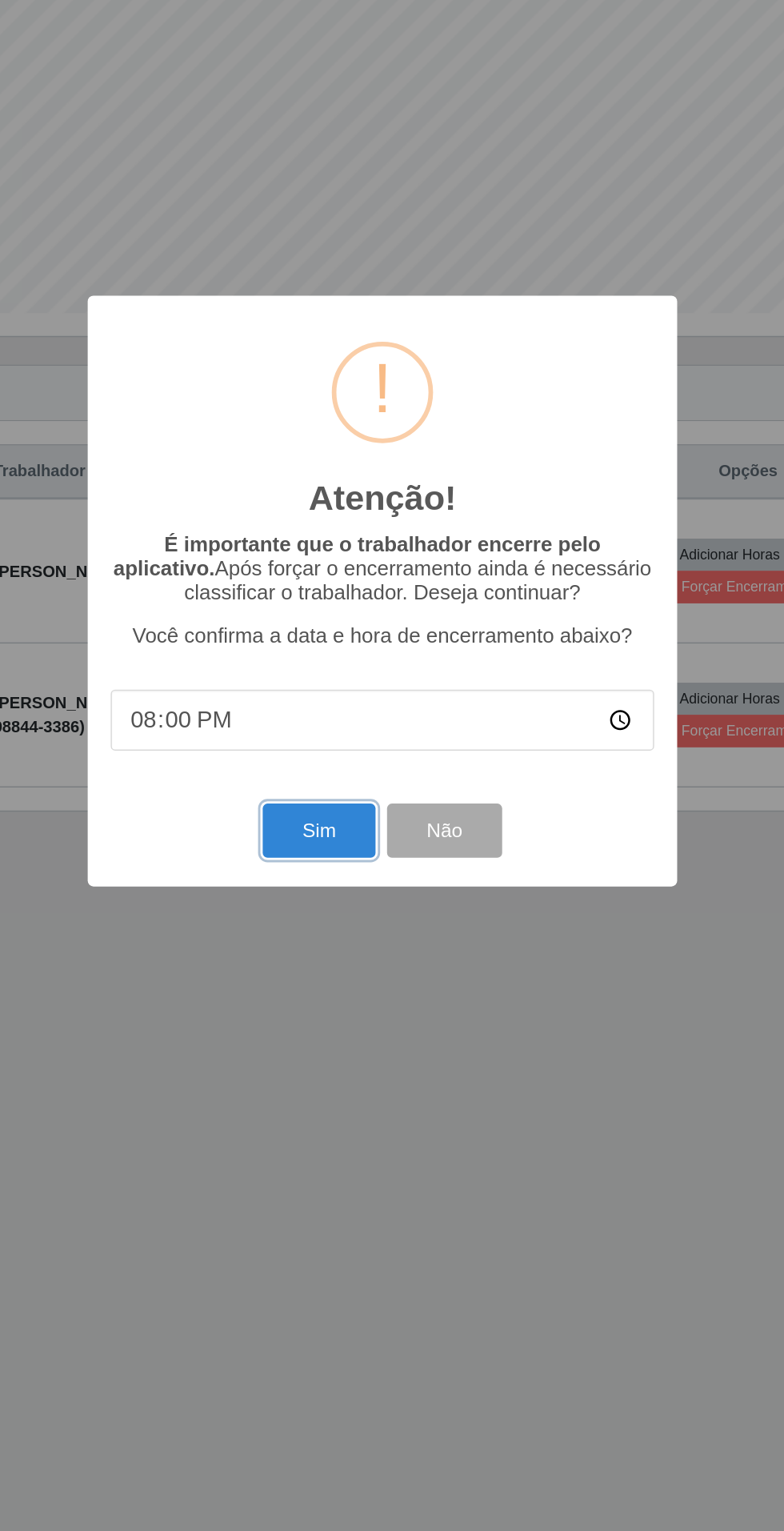
click at [353, 936] on button "Sim" at bounding box center [347, 932] width 78 height 38
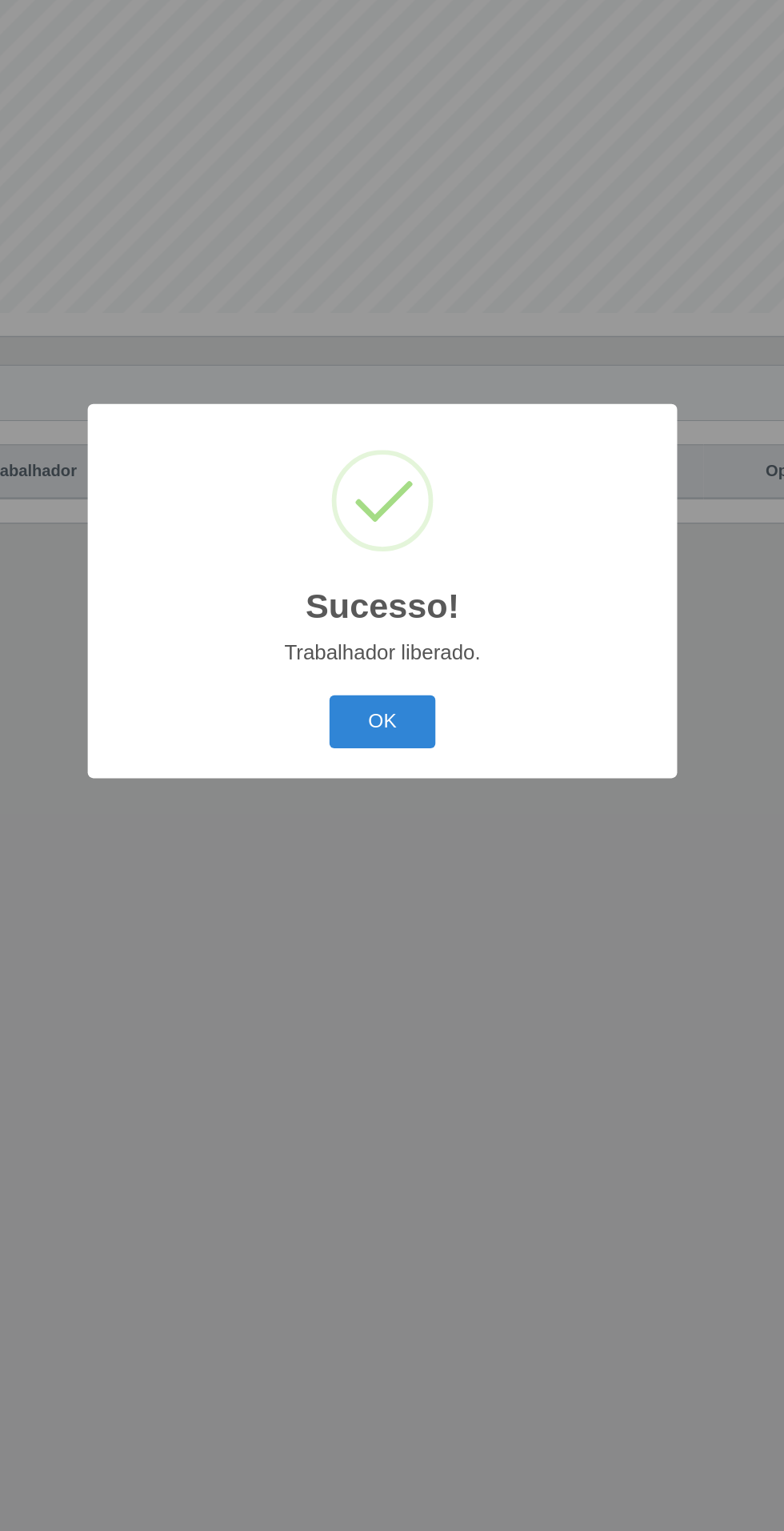
click at [397, 845] on button "OK" at bounding box center [392, 856] width 75 height 38
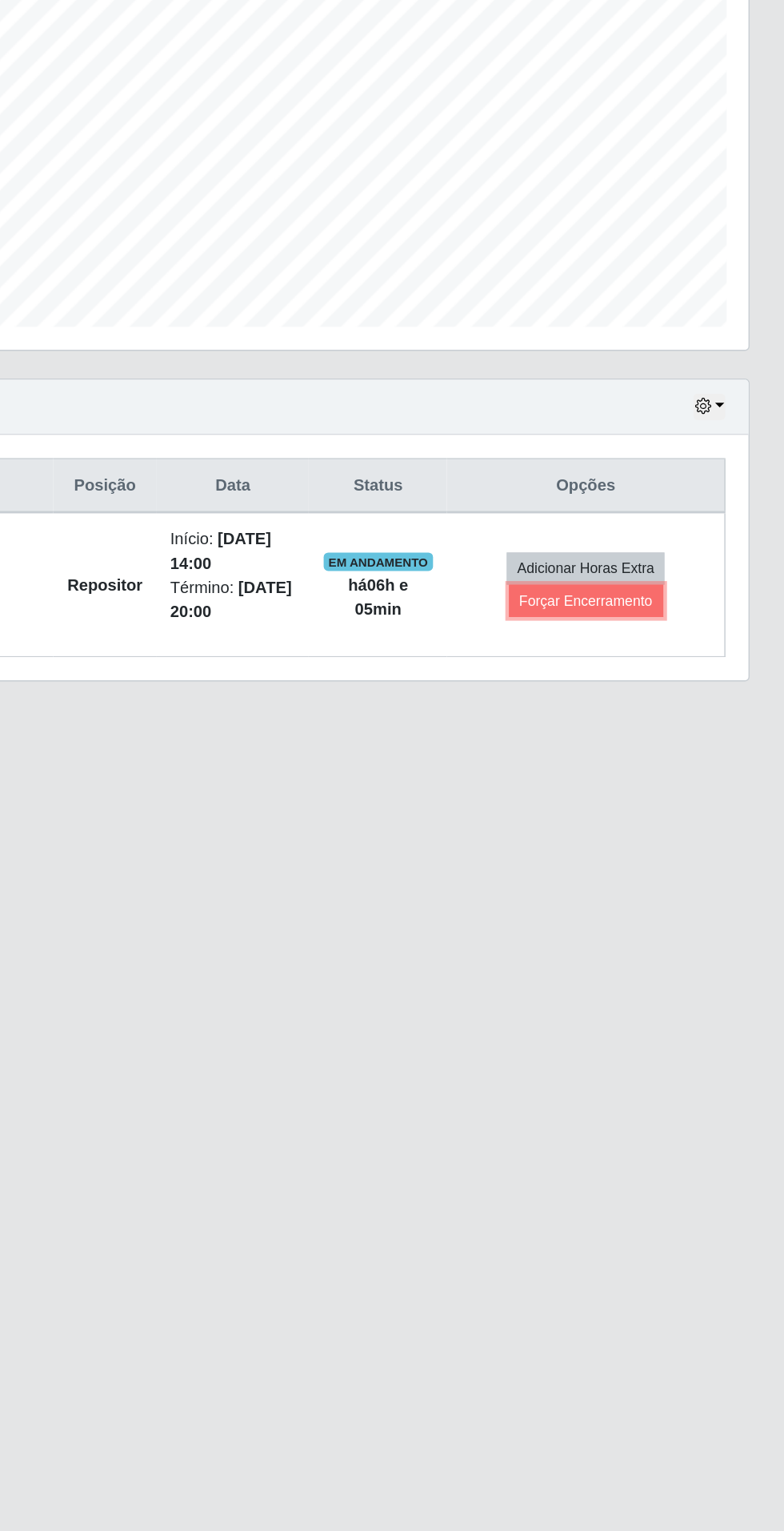
click at [679, 759] on button "Forçar Encerramento" at bounding box center [646, 763] width 107 height 23
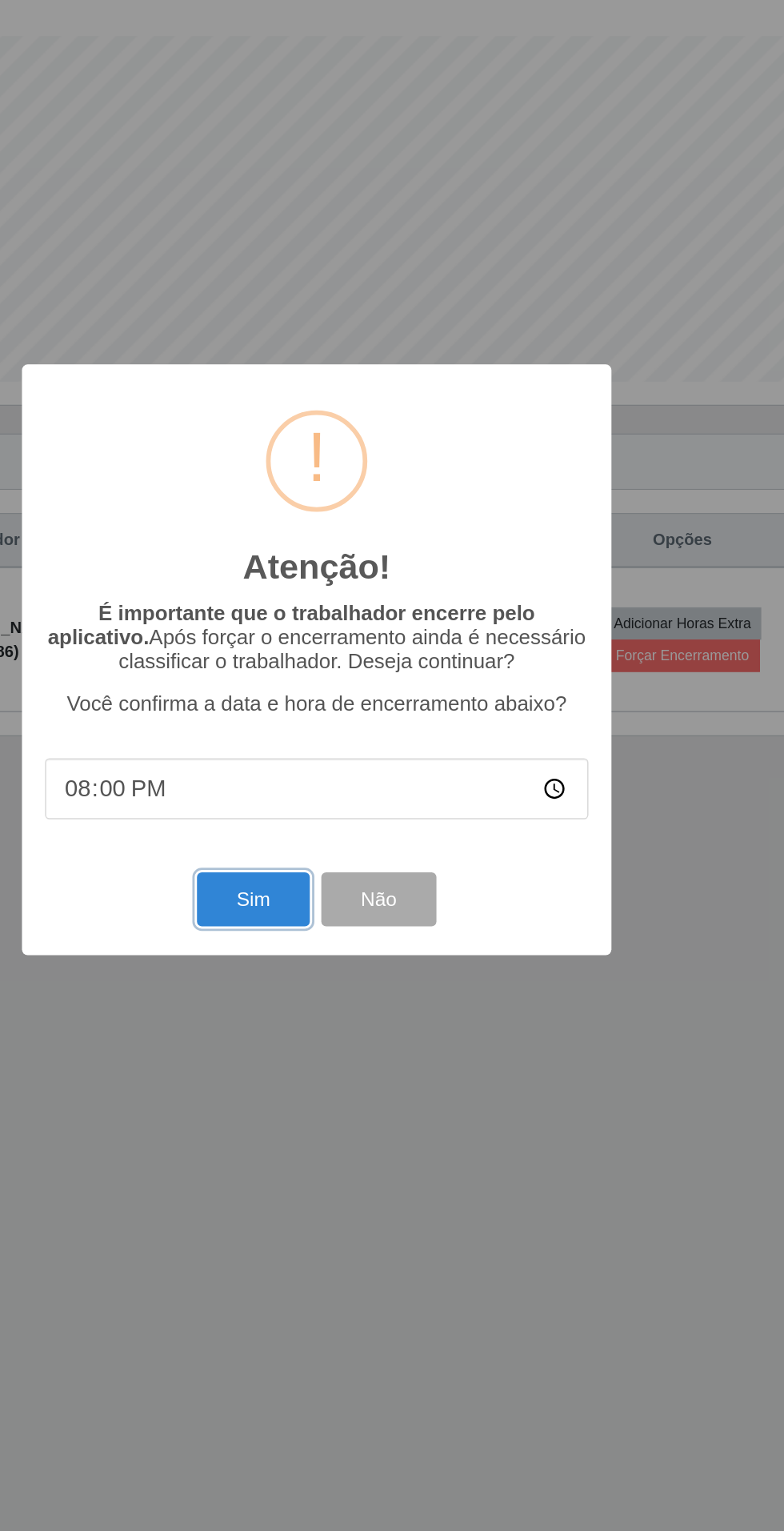
click at [349, 926] on button "Sim" at bounding box center [347, 932] width 78 height 38
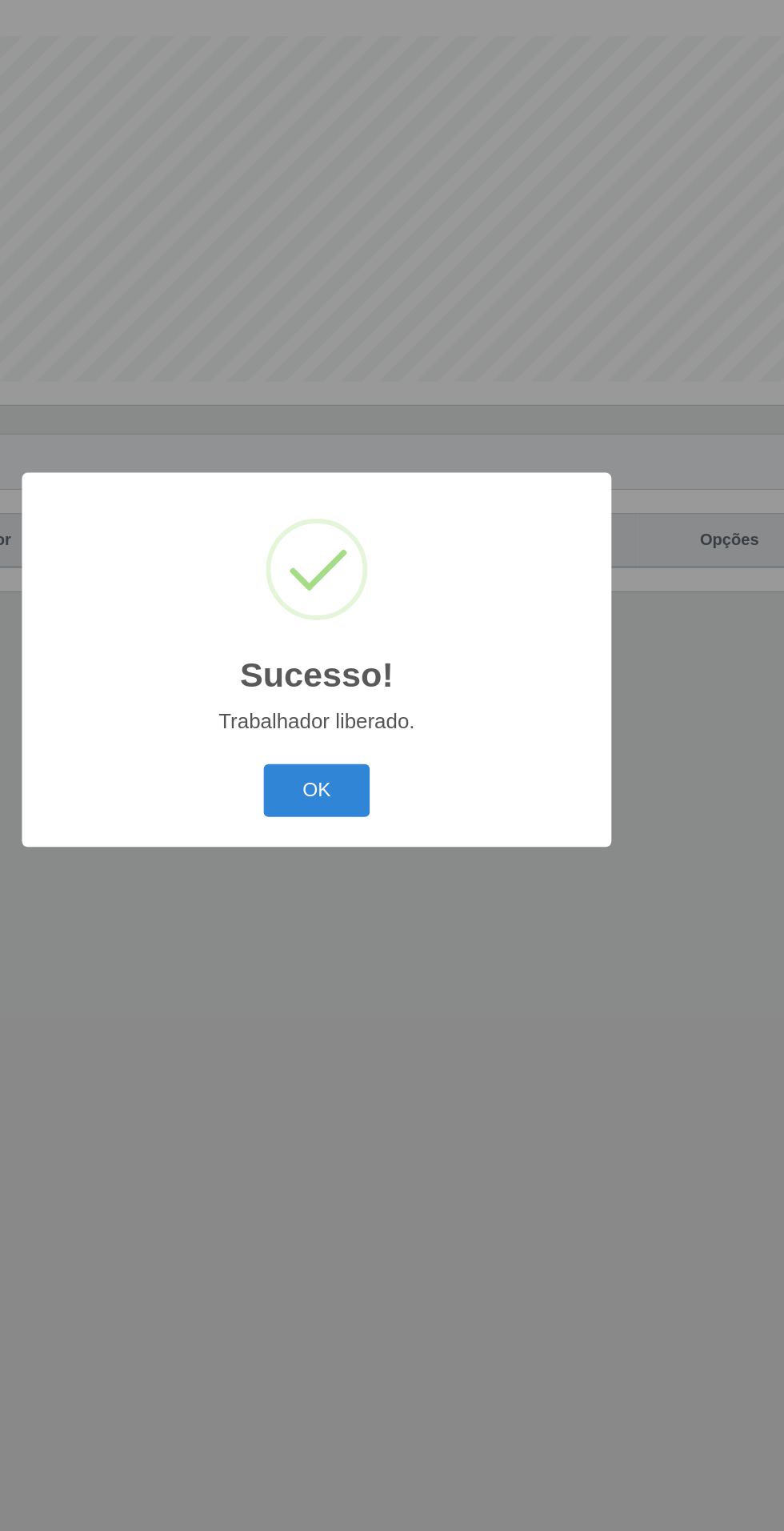
click at [409, 842] on button "OK" at bounding box center [392, 856] width 75 height 38
